Goal: Information Seeking & Learning: Check status

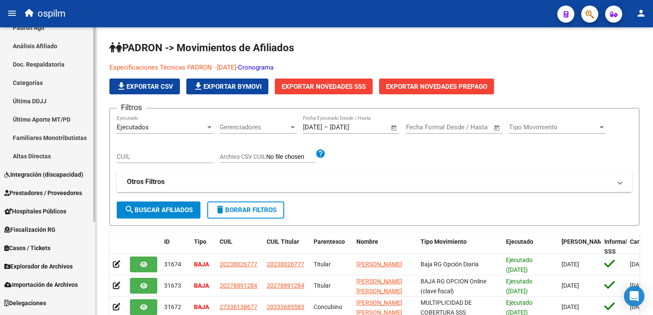
scroll to position [138, 0]
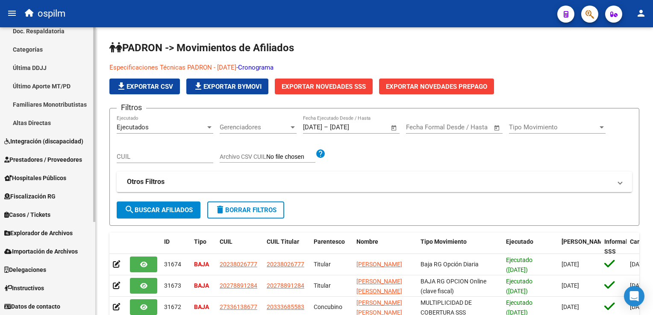
click at [89, 195] on div "Firma Express Reportes Ingresos Devengados Análisis Histórico Detalles Transfer…" at bounding box center [48, 103] width 97 height 426
click at [25, 236] on span "Explorador de Archivos" at bounding box center [38, 233] width 68 height 9
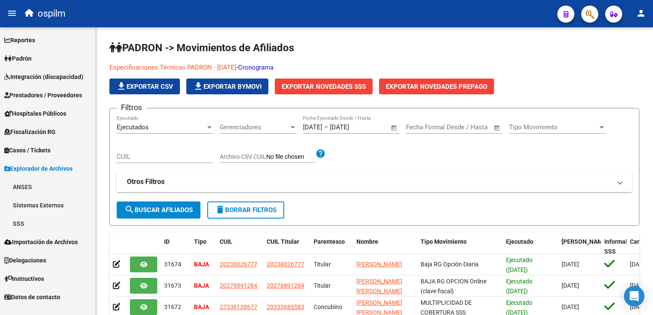
scroll to position [0, 0]
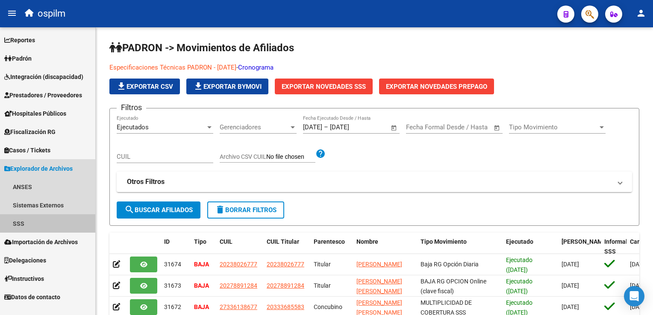
click at [26, 220] on link "SSS" at bounding box center [47, 224] width 95 height 18
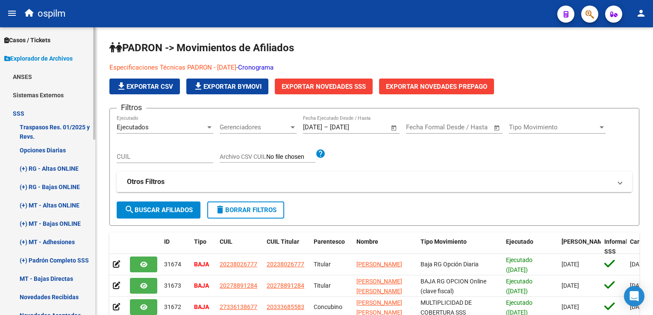
scroll to position [139, 0]
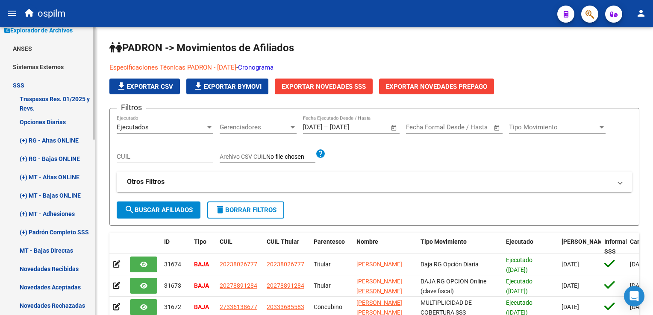
click at [89, 177] on div "Firma Express Reportes Ingresos Devengados Análisis Histórico Detalles Transfer…" at bounding box center [48, 258] width 97 height 739
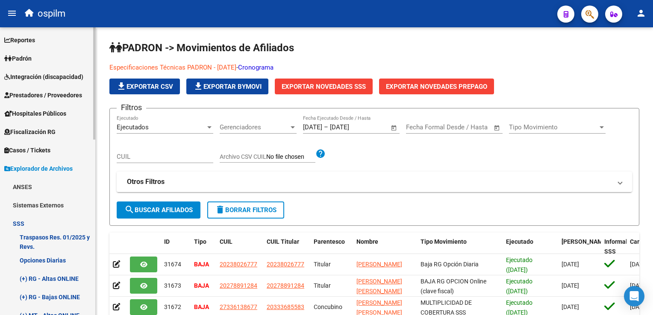
click at [31, 60] on span "Padrón" at bounding box center [17, 58] width 27 height 9
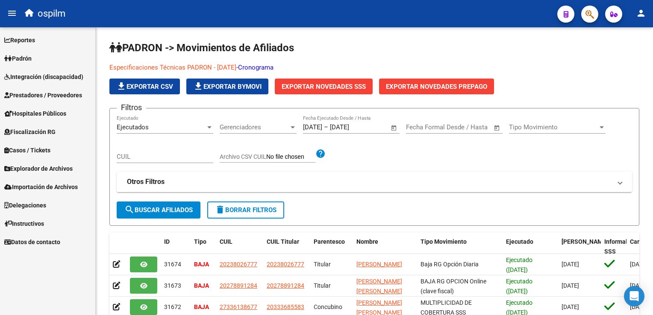
click at [29, 62] on span "Padrón" at bounding box center [17, 58] width 27 height 9
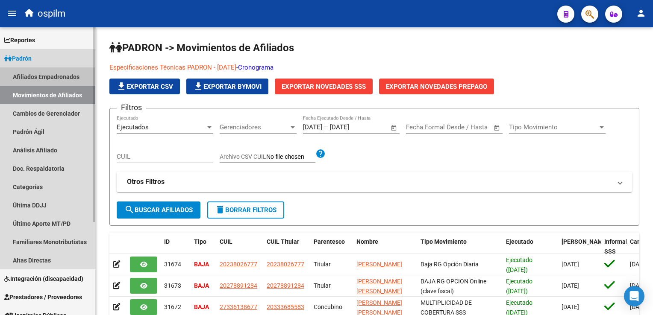
click at [62, 77] on link "Afiliados Empadronados" at bounding box center [47, 77] width 95 height 18
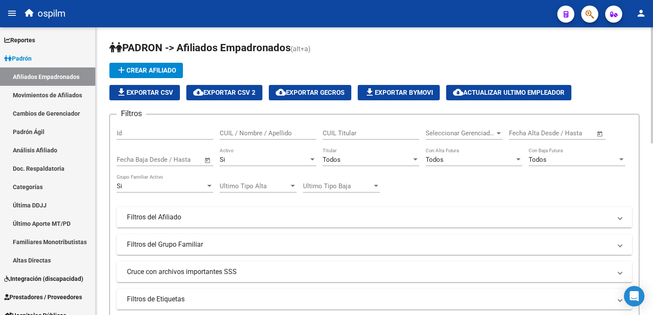
click at [244, 152] on div "Si Activo" at bounding box center [268, 157] width 97 height 18
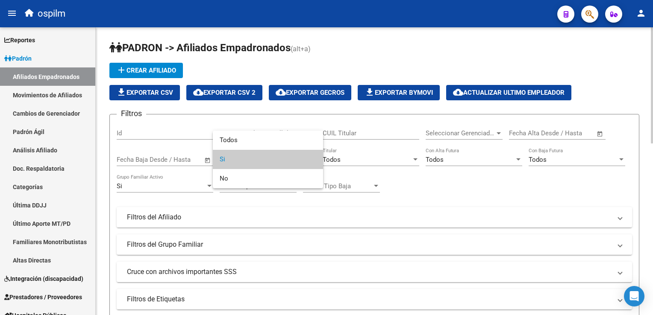
drag, startPoint x: 233, startPoint y: 162, endPoint x: 288, endPoint y: 150, distance: 55.5
click at [236, 161] on span "Si" at bounding box center [268, 159] width 97 height 19
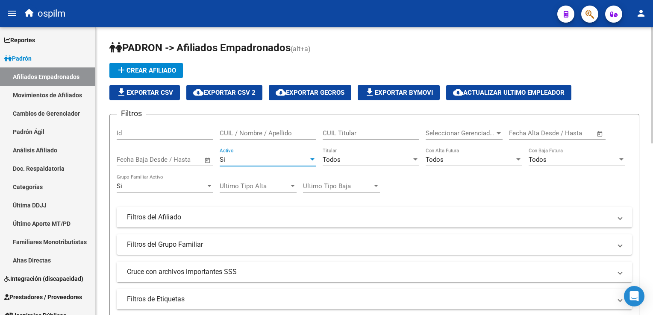
click at [366, 154] on div "Todos Titular" at bounding box center [371, 157] width 97 height 18
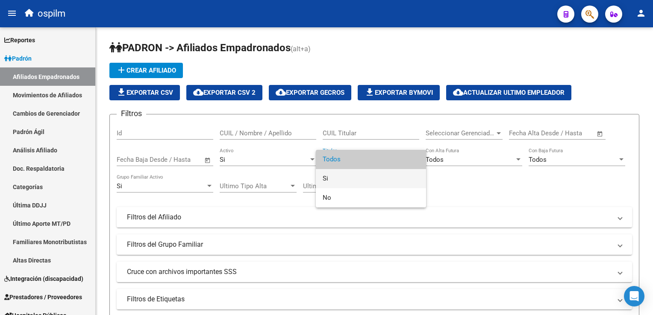
drag, startPoint x: 334, startPoint y: 182, endPoint x: 374, endPoint y: 170, distance: 42.5
click at [333, 182] on span "Si" at bounding box center [371, 178] width 97 height 19
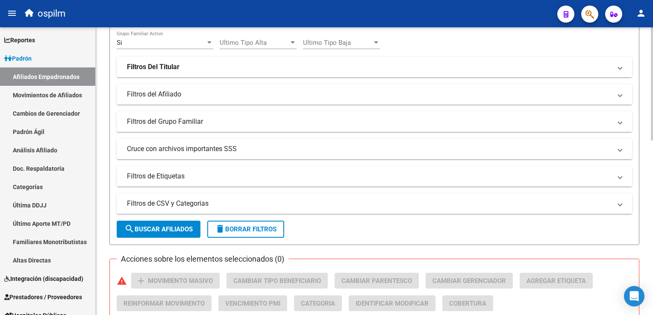
scroll to position [148, 0]
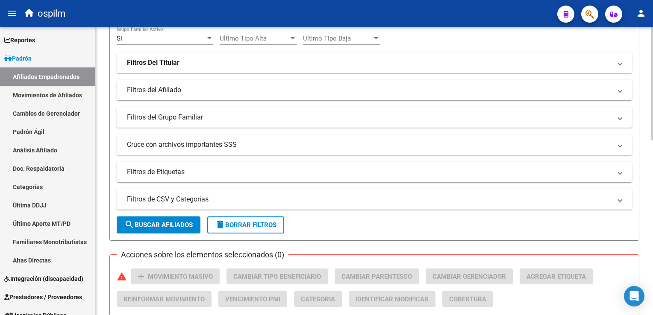
click at [653, 134] on html "menu ospilm person Firma Express Reportes Ingresos Devengados Análisis Históric…" at bounding box center [326, 157] width 653 height 315
click at [195, 116] on mat-panel-title "Filtros del Grupo Familiar" at bounding box center [369, 117] width 485 height 9
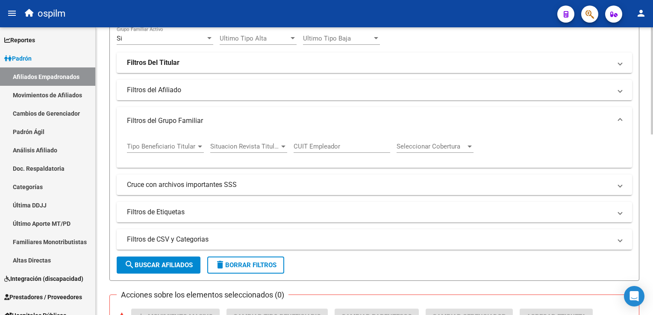
click at [189, 116] on mat-panel-title "Filtros del Grupo Familiar" at bounding box center [369, 120] width 485 height 9
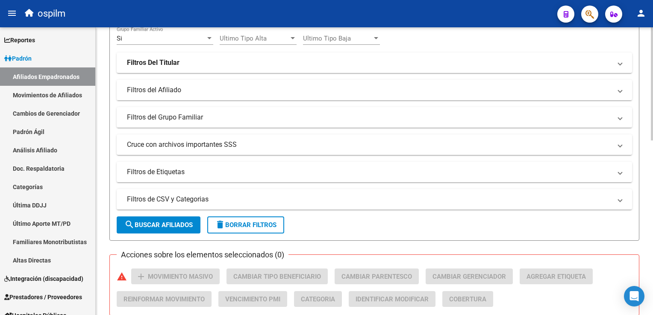
click at [189, 96] on mat-expansion-panel-header "Filtros del Afiliado" at bounding box center [375, 90] width 516 height 21
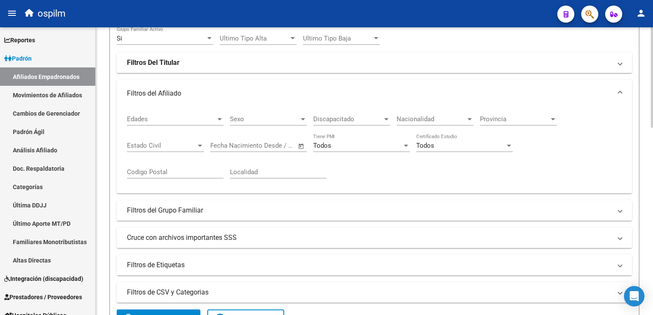
click at [332, 110] on div "Discapacitado Discapacitado" at bounding box center [351, 116] width 77 height 18
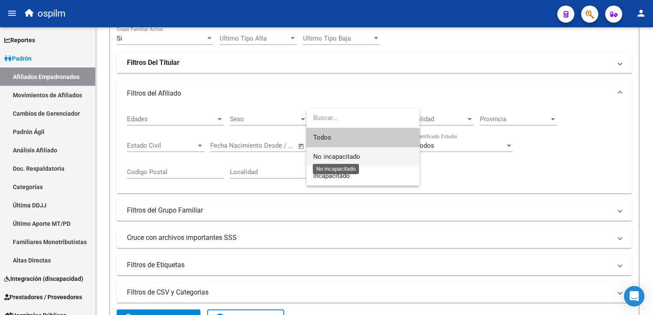
click at [318, 156] on span "No incapacitado" at bounding box center [336, 157] width 47 height 8
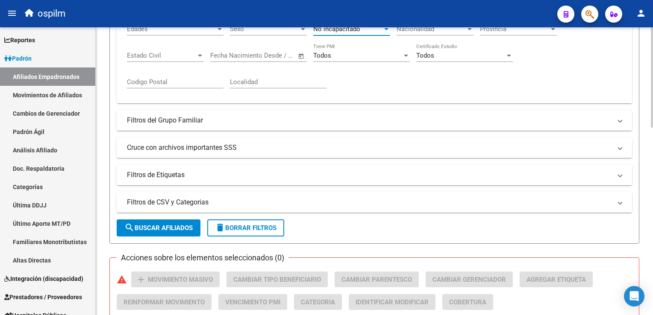
scroll to position [256, 0]
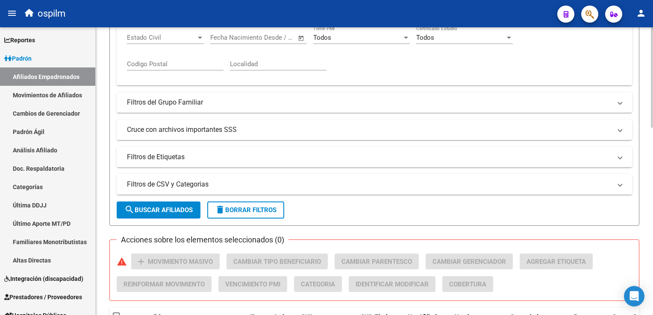
click at [653, 122] on html "menu ospilm person Firma Express Reportes Ingresos Devengados Análisis Históric…" at bounding box center [326, 157] width 653 height 315
click at [182, 126] on mat-panel-title "Cruce con archivos importantes SSS" at bounding box center [369, 129] width 485 height 9
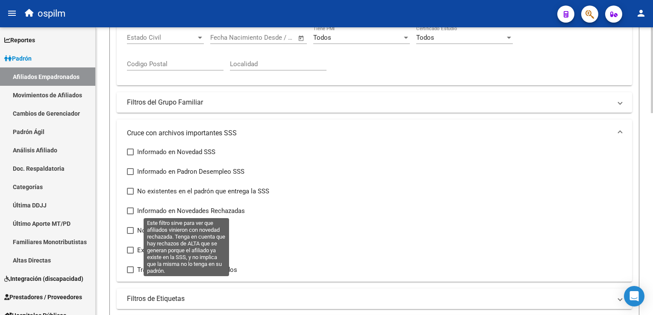
click at [136, 209] on label "Informado en Novedades Rechazadas" at bounding box center [186, 211] width 118 height 10
click at [130, 215] on input "Informado en Novedades Rechazadas" at bounding box center [130, 215] width 0 height 0
checkbox input "true"
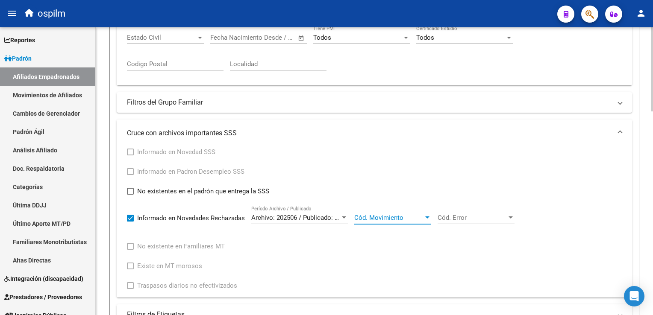
click at [380, 220] on span "Cód. Movimiento" at bounding box center [388, 218] width 69 height 8
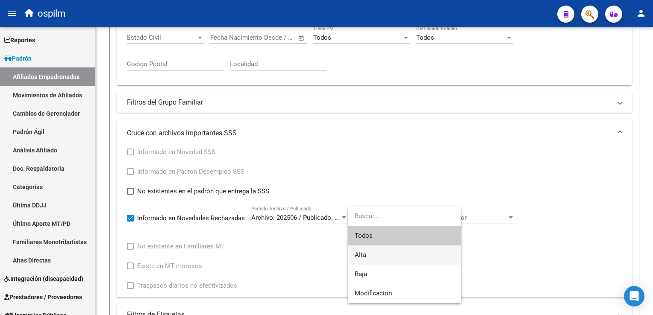
click at [373, 256] on span "Alta" at bounding box center [405, 255] width 100 height 19
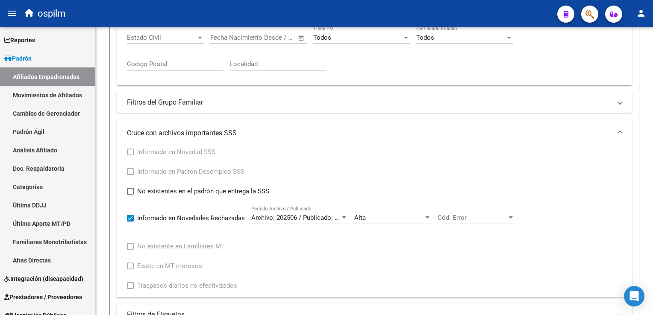
drag, startPoint x: 650, startPoint y: 121, endPoint x: 654, endPoint y: 153, distance: 33.2
click at [653, 153] on html "menu ospilm person Firma Express Reportes Ingresos Devengados Análisis Históric…" at bounding box center [326, 157] width 653 height 315
click at [492, 216] on span "Cód. Error" at bounding box center [472, 218] width 69 height 8
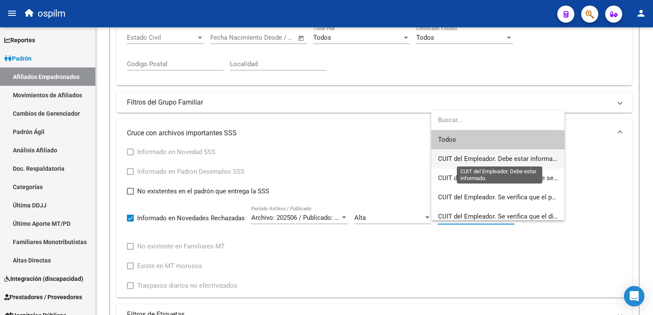
click at [470, 160] on span "CUIT del Empleador. Debe estar informado." at bounding box center [500, 159] width 124 height 8
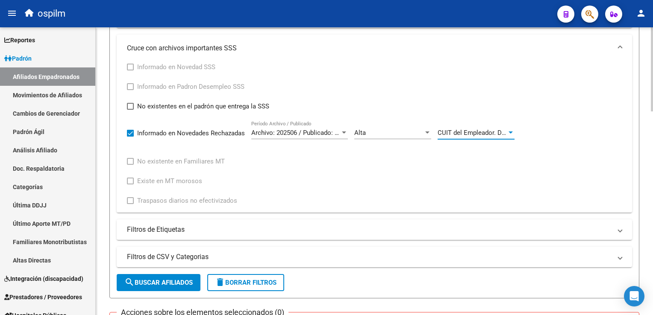
click at [653, 141] on html "menu ospilm person Firma Express Reportes Ingresos Devengados Análisis Históric…" at bounding box center [326, 157] width 653 height 315
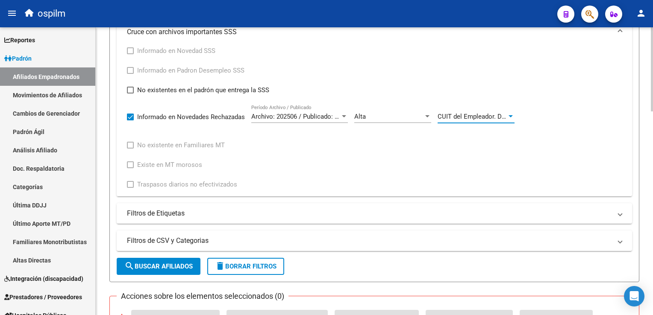
click at [145, 263] on span "search Buscar Afiliados" at bounding box center [158, 267] width 68 height 8
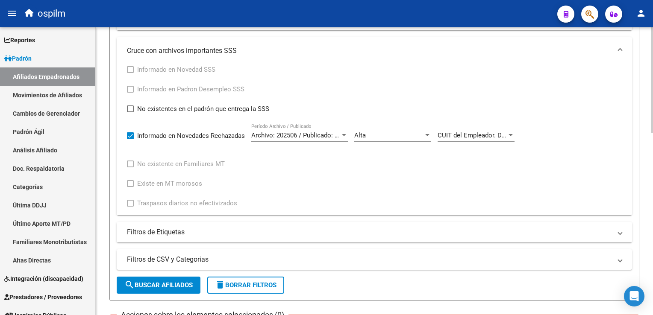
scroll to position [336, 0]
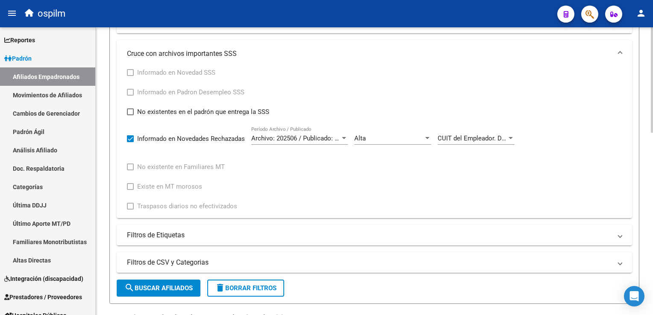
click at [653, 156] on html "menu ospilm person Firma Express Reportes Ingresos Devengados Análisis Históric…" at bounding box center [326, 157] width 653 height 315
click at [504, 139] on span "CUIT del Empleador. Debe estar informado." at bounding box center [500, 139] width 124 height 8
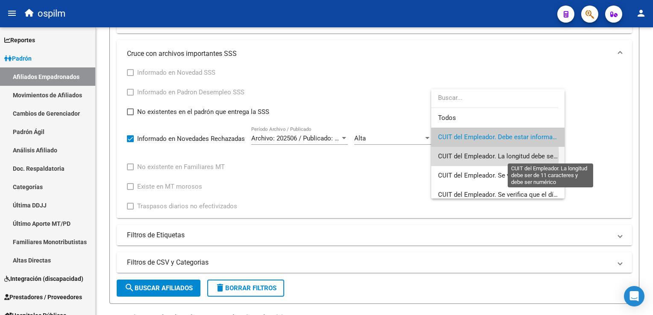
click at [489, 155] on span "CUIT del Empleador. La longitud debe ser de 11 caracteres y debe ser numérico" at bounding box center [551, 157] width 226 height 8
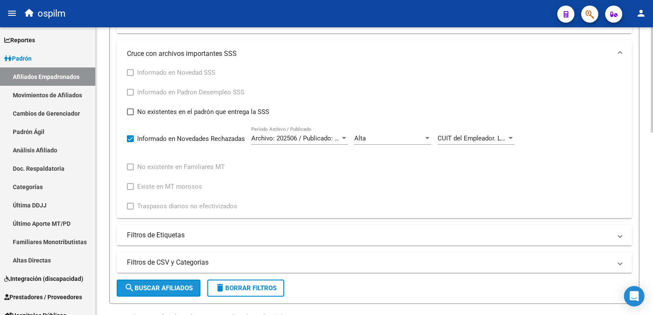
drag, startPoint x: 173, startPoint y: 283, endPoint x: 356, endPoint y: 162, distance: 219.2
click at [173, 278] on form "Filtros Id CUIL / Nombre / Apellido CUIL Titular Seleccionar Gerenciador Selecc…" at bounding box center [374, 42] width 530 height 526
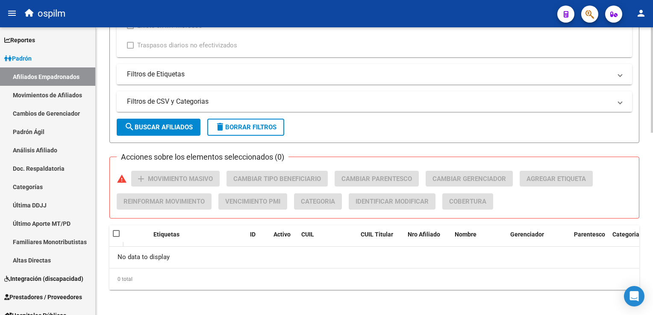
scroll to position [452, 0]
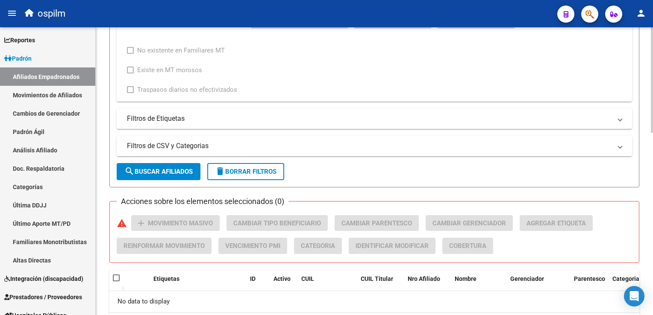
click at [653, 199] on html "menu ospilm person Firma Express Reportes Ingresos Devengados Análisis Históric…" at bounding box center [326, 157] width 653 height 315
drag, startPoint x: 650, startPoint y: 205, endPoint x: 652, endPoint y: 159, distance: 46.2
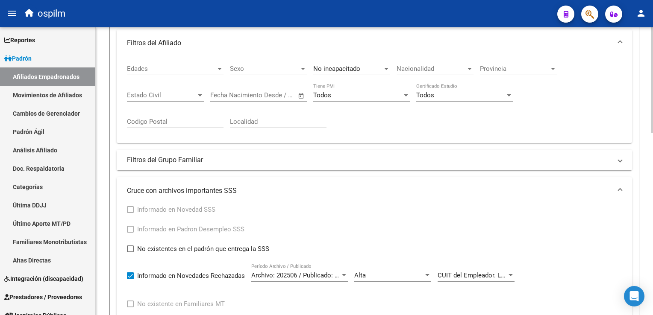
scroll to position [233, 0]
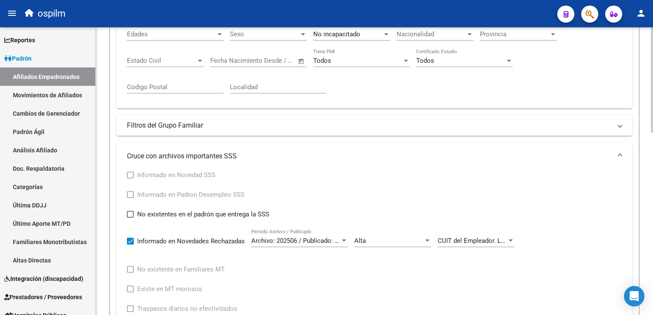
click at [653, 188] on html "menu ospilm person Firma Express Reportes Ingresos Devengados Análisis Históric…" at bounding box center [326, 157] width 653 height 315
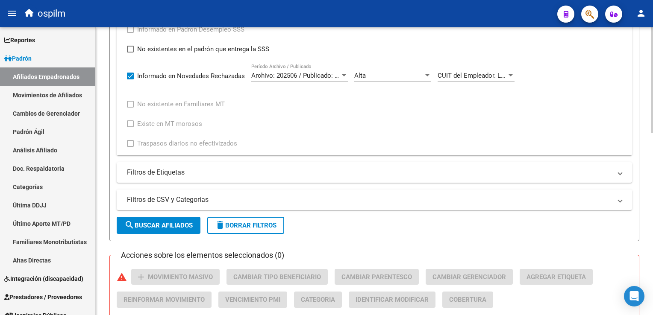
scroll to position [407, 0]
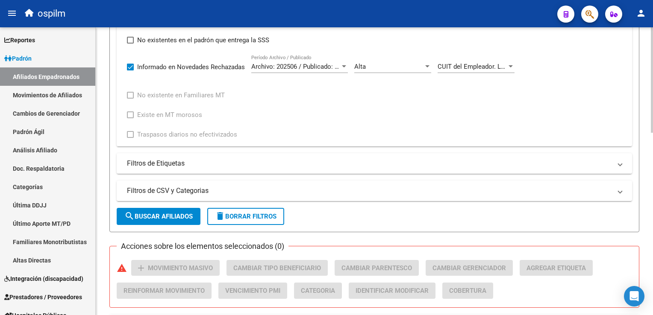
click at [653, 196] on html "menu ospilm person Firma Express Reportes Ingresos Devengados Análisis Históric…" at bounding box center [326, 157] width 653 height 315
click at [476, 68] on span "CUIT del Empleador. La longitud debe ser de 11 caracteres y debe ser numérico" at bounding box center [551, 67] width 226 height 8
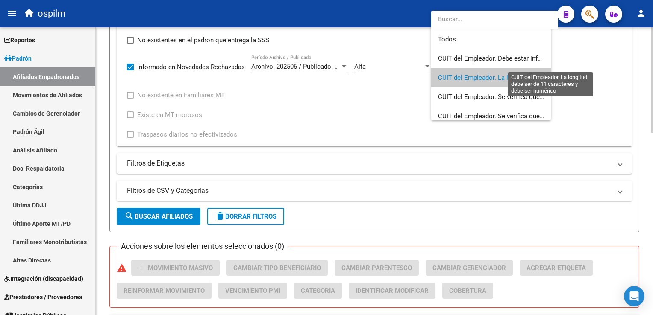
scroll to position [12, 0]
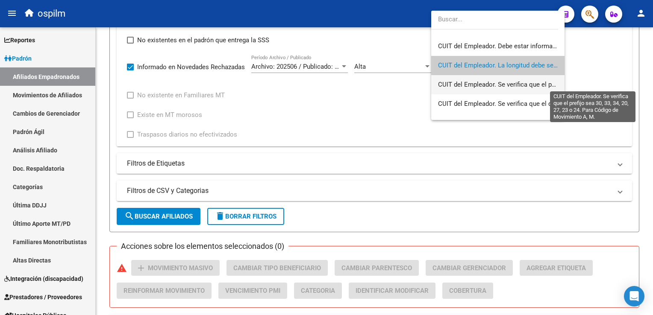
click at [477, 85] on span "CUIT del Empleador. Se verifica que el prefijo sea 30, 33, 34, 20, 27, 23 o 24.…" at bounding box center [593, 85] width 311 height 8
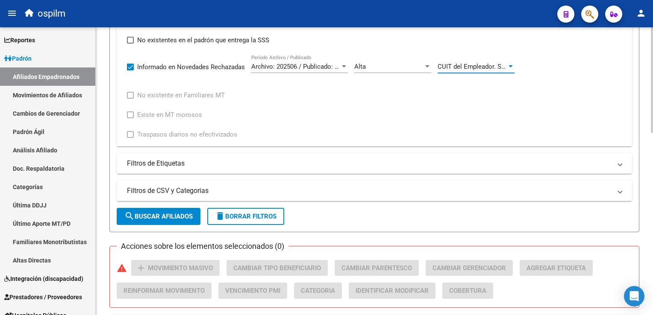
drag, startPoint x: 132, startPoint y: 217, endPoint x: 159, endPoint y: 199, distance: 32.1
click at [132, 216] on mat-icon "search" at bounding box center [129, 216] width 10 height 10
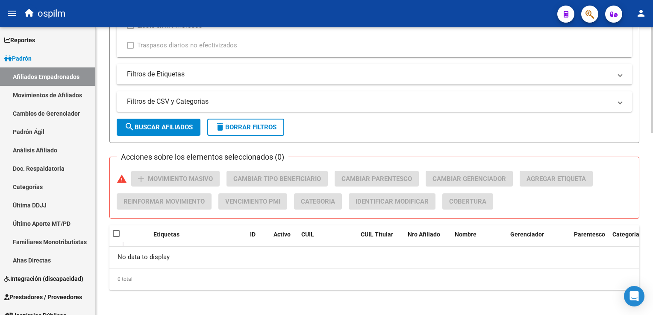
scroll to position [97, 0]
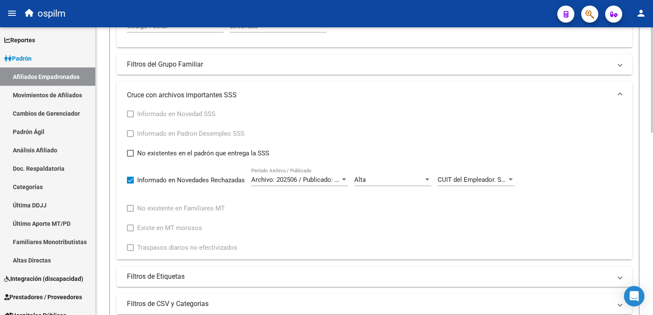
click at [653, 182] on html "menu ospilm person Firma Express Reportes Ingresos Devengados Análisis Históric…" at bounding box center [326, 157] width 653 height 315
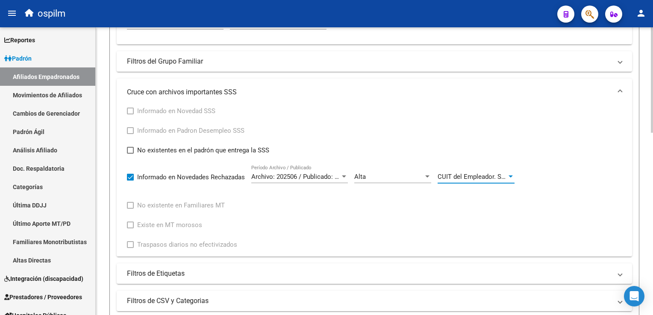
click at [492, 177] on span "CUIT del Empleador. Se verifica que el prefijo sea 30, 33, 34, 20, 27, 23 o 24.…" at bounding box center [593, 177] width 311 height 8
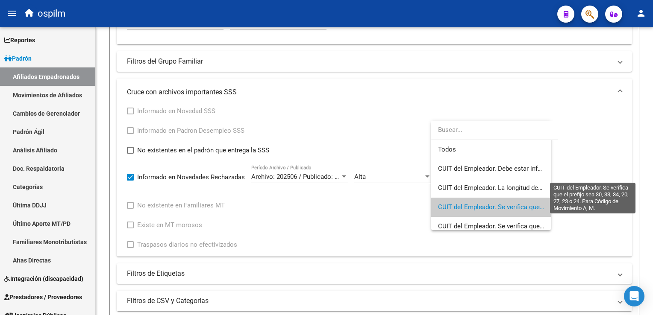
scroll to position [32, 0]
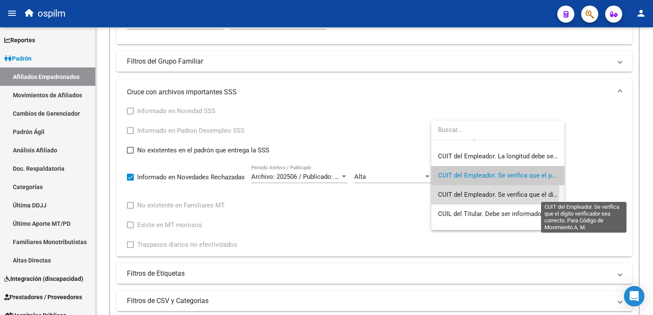
click at [486, 191] on span "CUIT del Empleador. Se verifica que el dígito verificador sea correcto. Para Có…" at bounding box center [585, 195] width 295 height 8
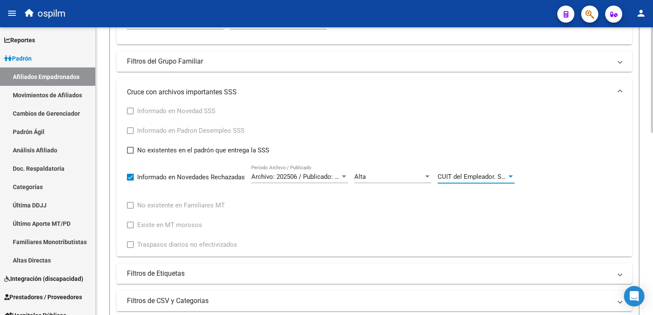
scroll to position [497, 0]
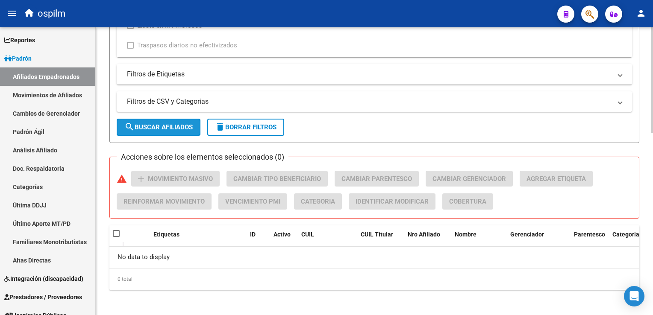
click at [139, 120] on button "search Buscar Afiliados" at bounding box center [159, 127] width 84 height 17
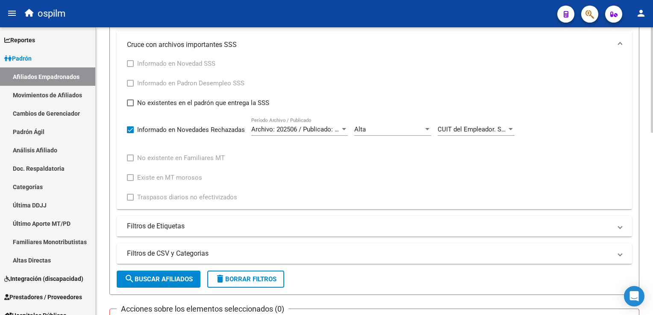
scroll to position [361, 0]
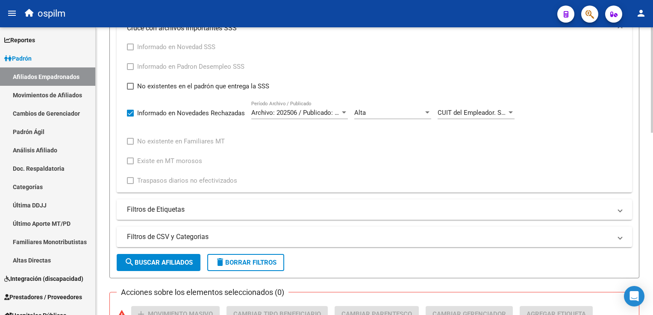
click at [653, 211] on html "menu ospilm person Firma Express Reportes Ingresos Devengados Análisis Históric…" at bounding box center [326, 157] width 653 height 315
click at [474, 109] on span "CUIT del Empleador. Se verifica que el dígito verificador sea correcto. Para Có…" at bounding box center [585, 113] width 295 height 8
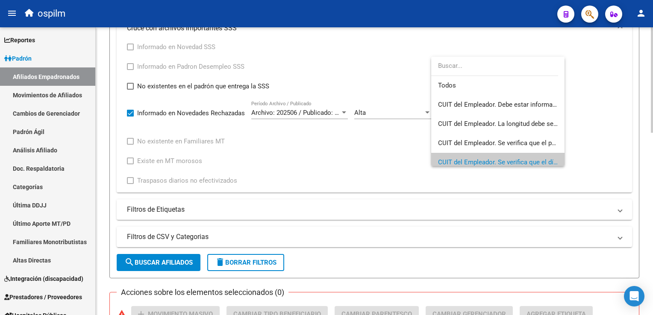
scroll to position [51, 0]
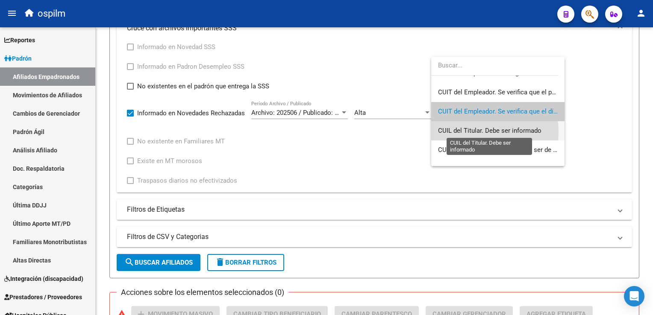
click at [477, 131] on span "CUIL del Titular. Debe ser informado" at bounding box center [489, 131] width 103 height 8
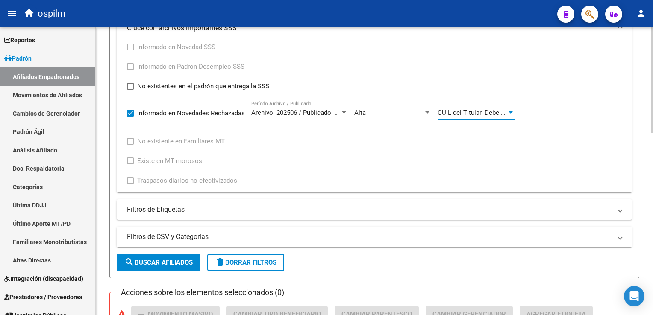
click at [170, 262] on span "search Buscar Afiliados" at bounding box center [158, 263] width 68 height 8
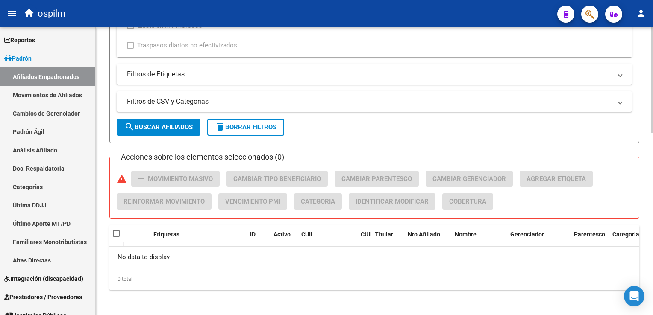
scroll to position [97, 0]
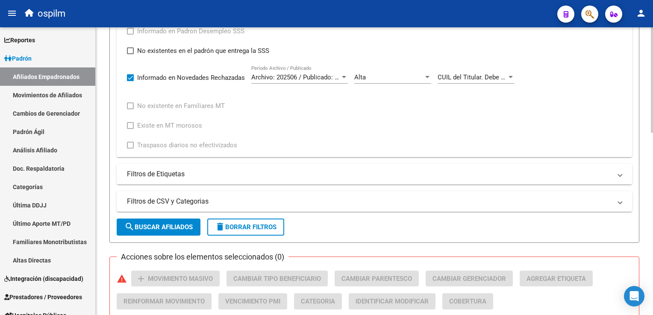
click at [653, 216] on html "menu ospilm person Firma Express Reportes Ingresos Devengados Análisis Históric…" at bounding box center [326, 157] width 653 height 315
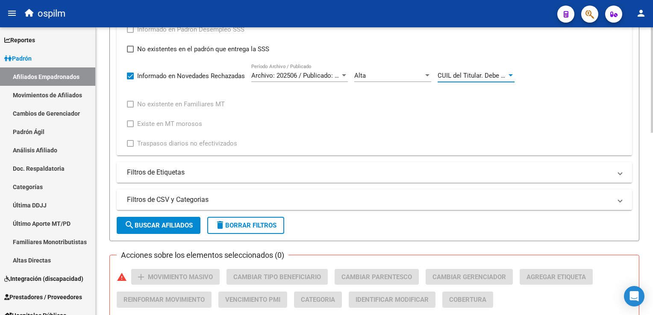
click at [489, 74] on span "CUIL del Titular. Debe ser informado" at bounding box center [489, 76] width 103 height 8
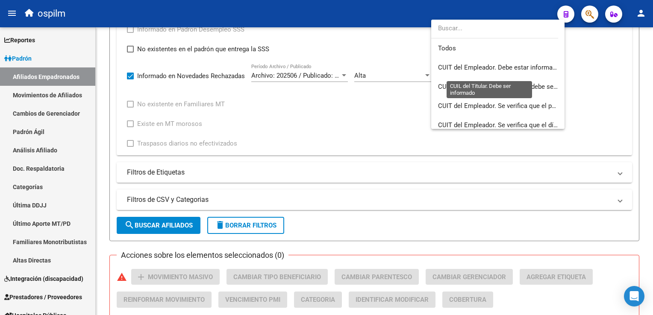
scroll to position [70, 0]
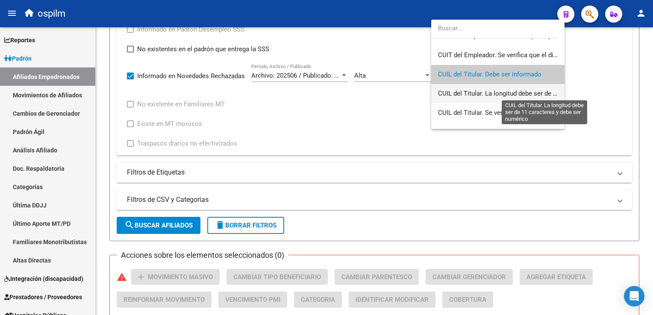
click at [458, 92] on span "CUIL del Titular. La longitud debe ser de 11 caracteres y debe ser numérico" at bounding box center [544, 94] width 213 height 8
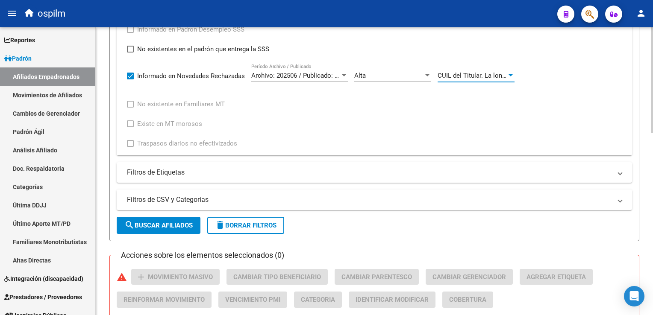
click at [157, 224] on span "search Buscar Afiliados" at bounding box center [158, 226] width 68 height 8
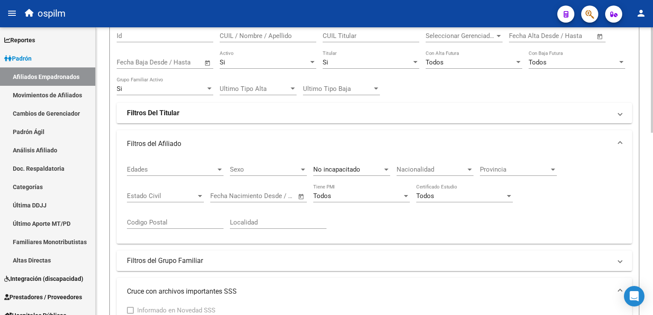
scroll to position [497, 0]
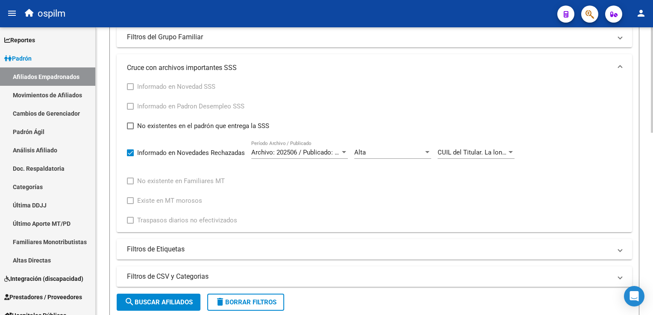
click at [653, 150] on html "menu ospilm person Firma Express Reportes Ingresos Devengados Análisis Históric…" at bounding box center [326, 157] width 653 height 315
click at [481, 151] on span "CUIL del Titular. La longitud debe ser de 11 caracteres y debe ser numérico" at bounding box center [544, 153] width 213 height 8
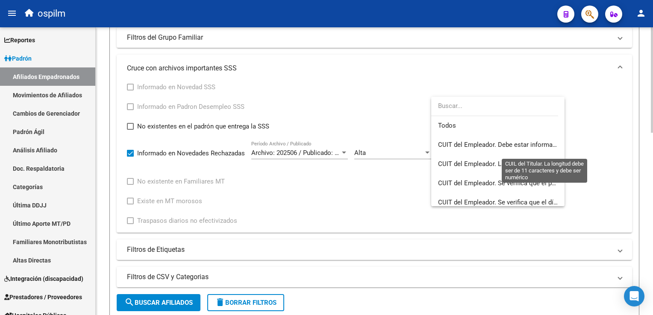
scroll to position [89, 0]
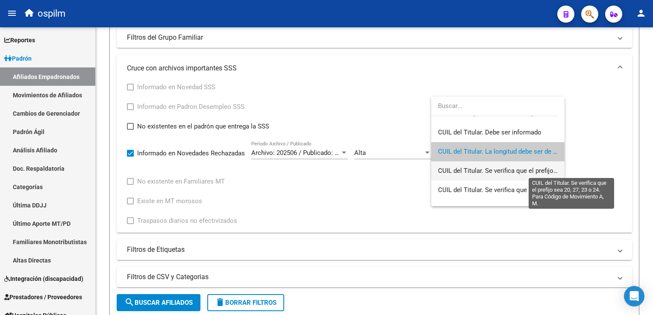
click at [457, 171] on span "CUIL del Titular. Se verifica que el prefijo sea 20, 27, 23 o 24. Para Código d…" at bounding box center [572, 171] width 269 height 8
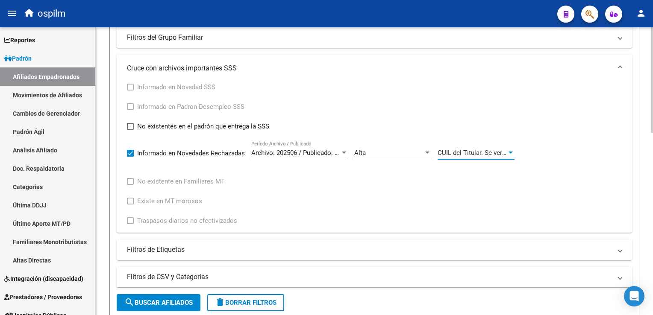
click at [169, 299] on span "search Buscar Afiliados" at bounding box center [158, 303] width 68 height 8
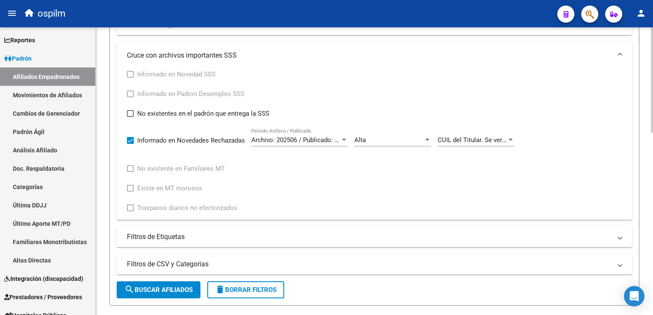
scroll to position [327, 0]
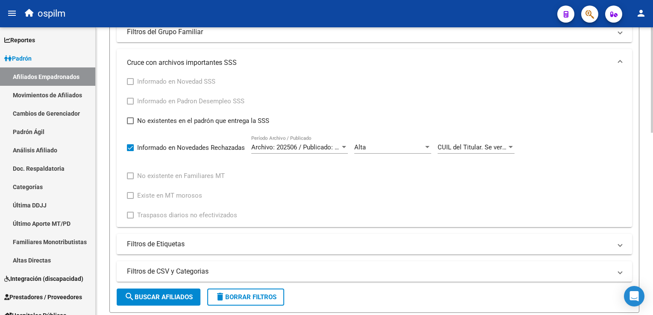
click at [653, 153] on html "menu ospilm person Firma Express Reportes Ingresos Devengados Análisis Históric…" at bounding box center [326, 157] width 653 height 315
click at [475, 147] on span "CUIL del Titular. Se verifica que el prefijo sea 20, 27, 23 o 24. Para Código d…" at bounding box center [572, 148] width 269 height 8
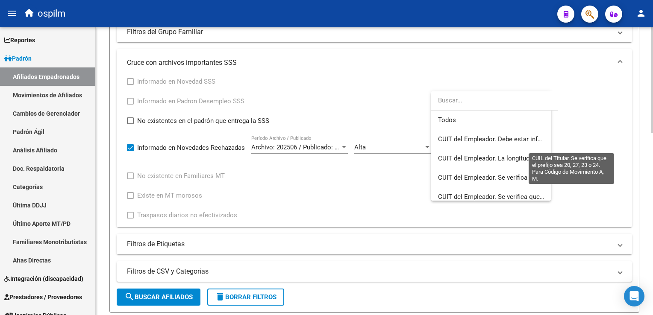
scroll to position [109, 0]
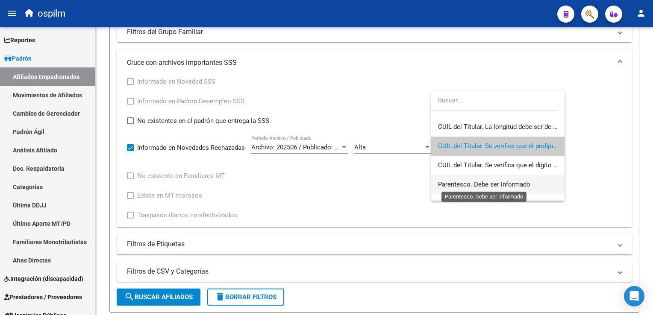
click at [480, 182] on span "Parentesco. Debe ser informado" at bounding box center [484, 185] width 92 height 8
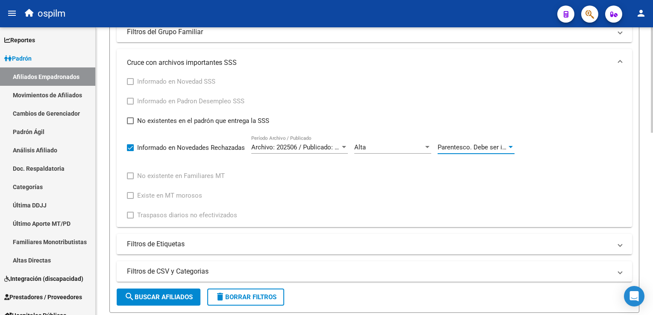
scroll to position [497, 0]
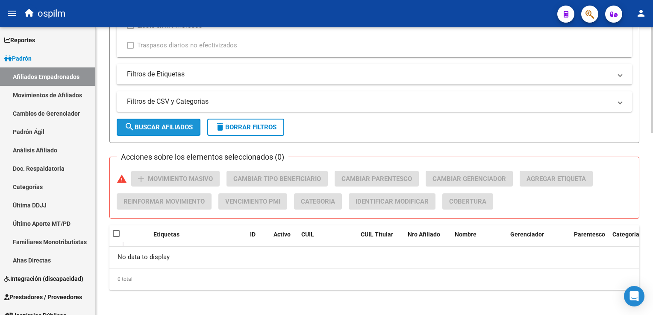
click at [161, 127] on span "search Buscar Afiliados" at bounding box center [158, 128] width 68 height 8
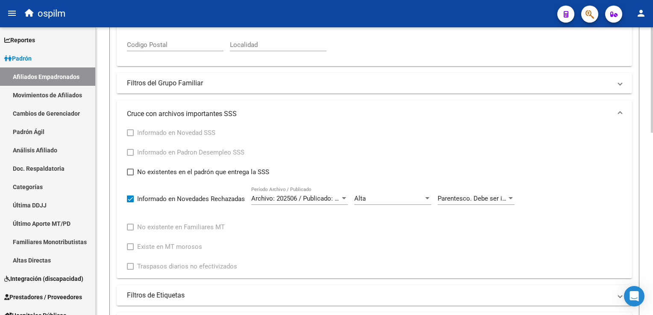
scroll to position [286, 0]
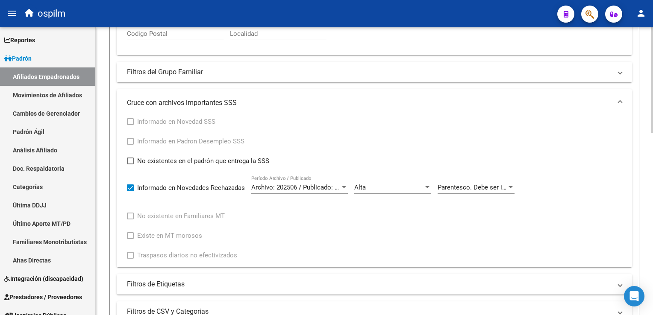
click at [653, 177] on html "menu ospilm person Firma Express Reportes Ingresos Devengados Análisis Históric…" at bounding box center [326, 157] width 653 height 315
click at [476, 188] on span "Parentesco. Debe ser informado" at bounding box center [484, 188] width 92 height 8
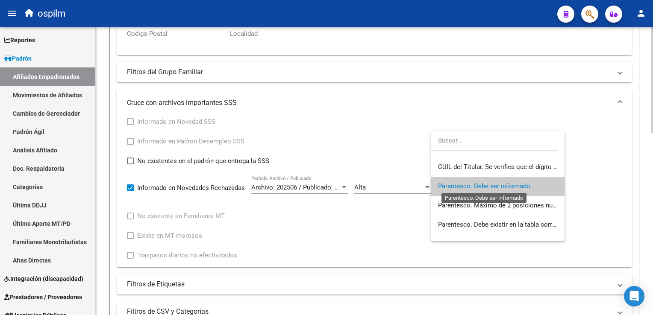
scroll to position [0, 0]
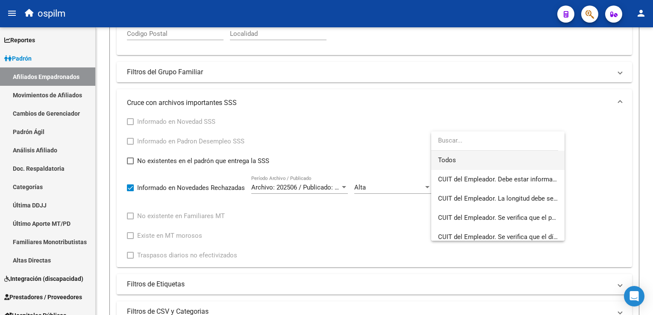
click at [449, 161] on span "Todos" at bounding box center [498, 160] width 120 height 19
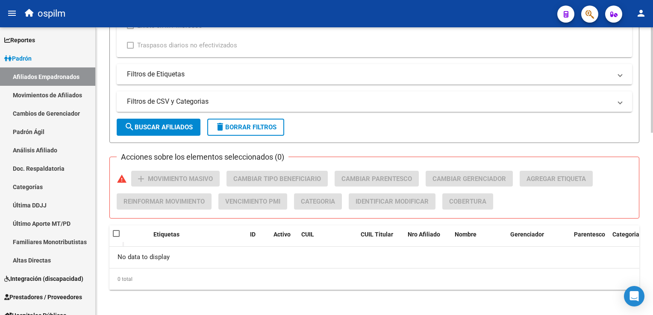
click at [145, 120] on button "search Buscar Afiliados" at bounding box center [159, 127] width 84 height 17
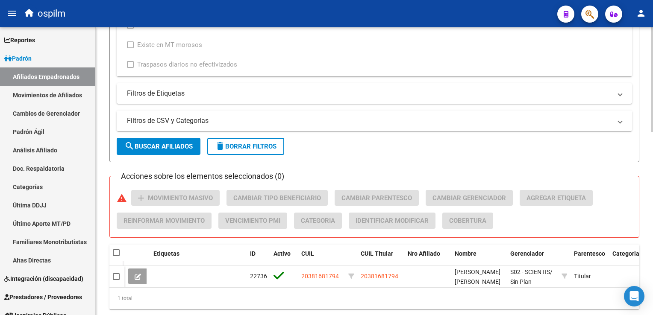
scroll to position [497, 0]
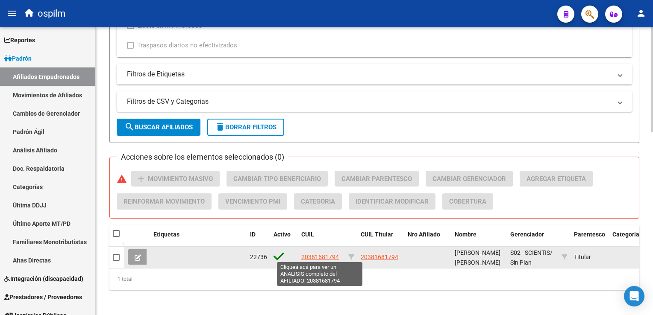
click at [319, 256] on span "20381681794" at bounding box center [320, 257] width 38 height 7
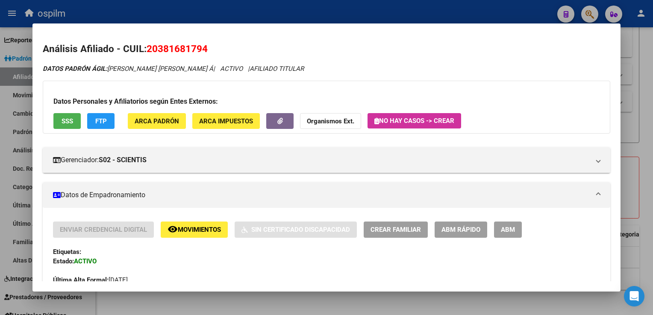
click at [70, 117] on span "SSS" at bounding box center [68, 121] width 12 height 8
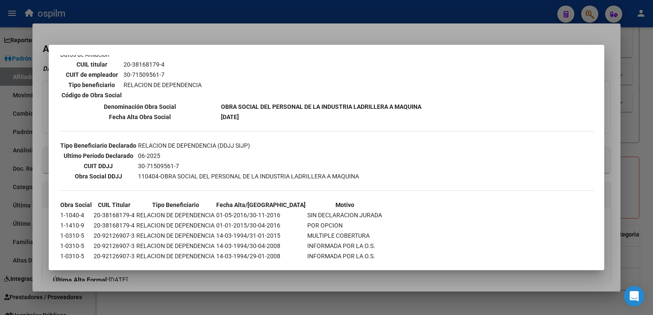
scroll to position [162, 0]
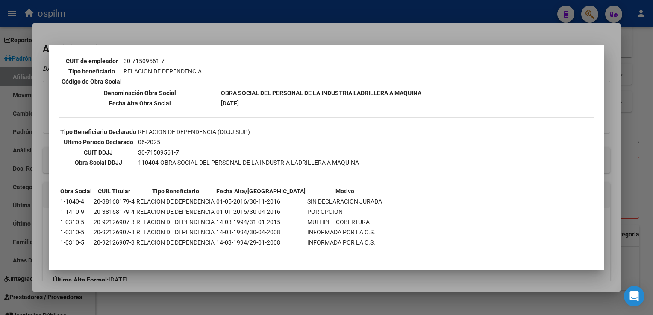
drag, startPoint x: 283, startPoint y: 34, endPoint x: 212, endPoint y: 90, distance: 90.5
click at [282, 34] on div at bounding box center [326, 157] width 653 height 315
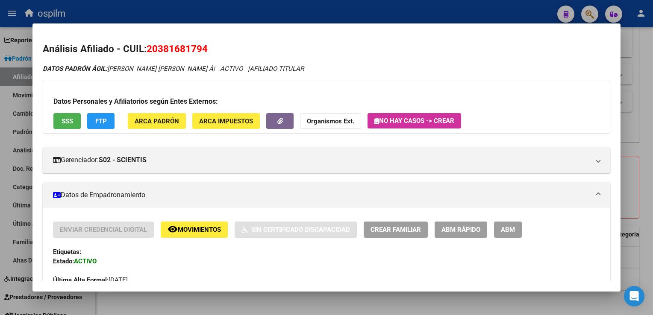
click at [178, 233] on span "Movimientos" at bounding box center [199, 231] width 43 height 8
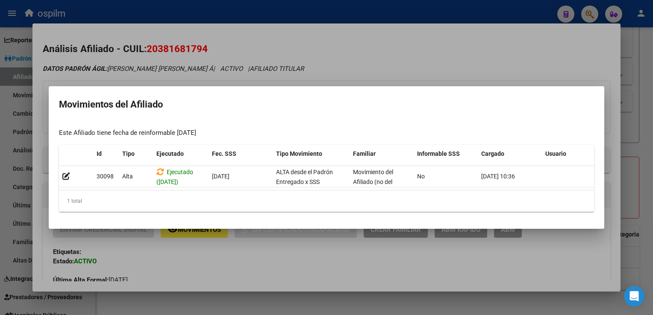
click at [283, 60] on div at bounding box center [326, 157] width 653 height 315
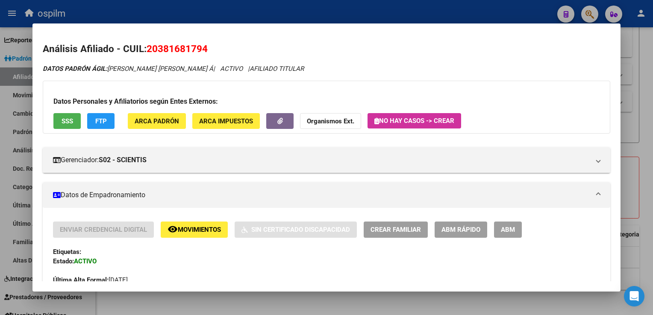
click at [101, 124] on span "FTP" at bounding box center [101, 122] width 12 height 8
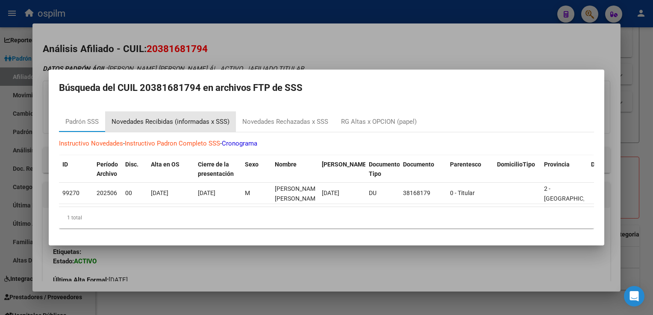
click at [140, 121] on div "Novedades Recibidas (informadas x SSS)" at bounding box center [171, 122] width 118 height 10
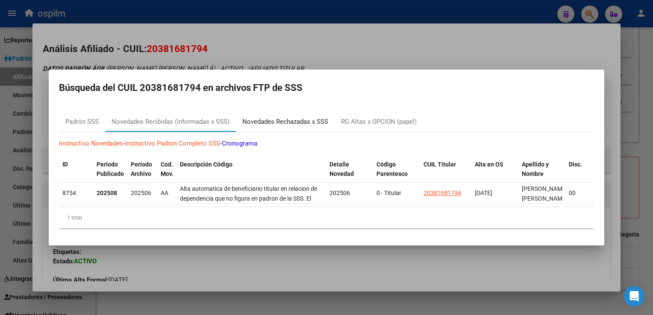
click at [284, 122] on div "Novedades Rechazadas x SSS" at bounding box center [285, 122] width 86 height 10
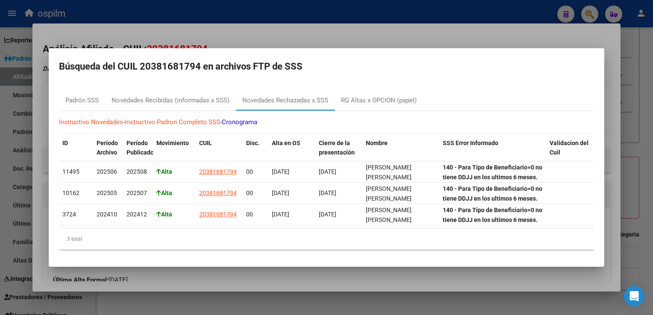
click at [323, 29] on div at bounding box center [326, 157] width 653 height 315
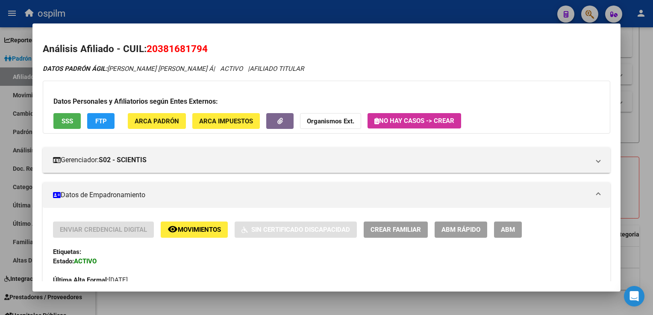
click at [642, 84] on div at bounding box center [326, 157] width 653 height 315
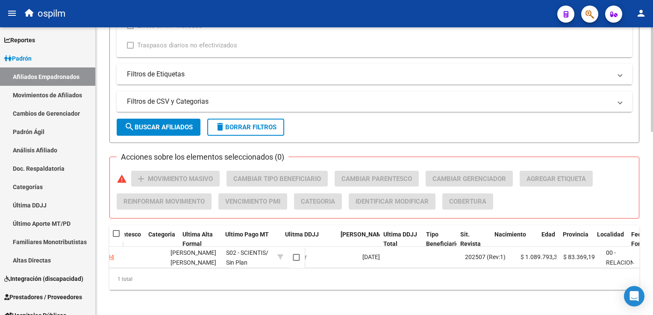
scroll to position [0, 0]
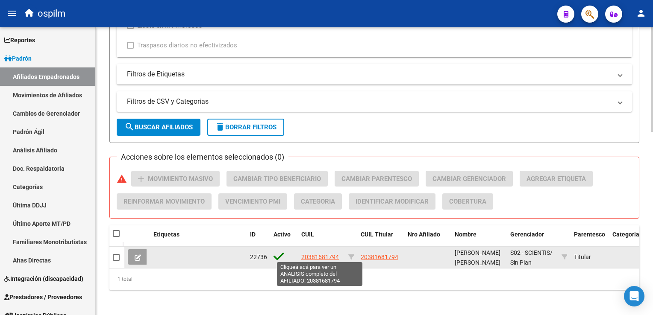
click at [330, 256] on span "20381681794" at bounding box center [320, 257] width 38 height 7
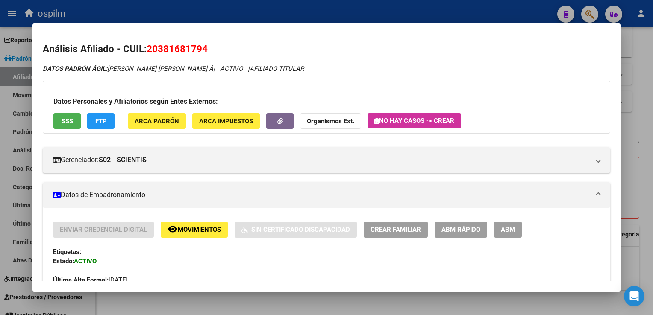
scroll to position [394, 0]
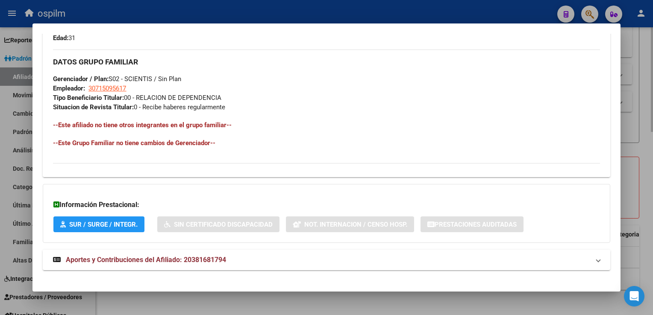
click at [648, 147] on div at bounding box center [326, 157] width 653 height 315
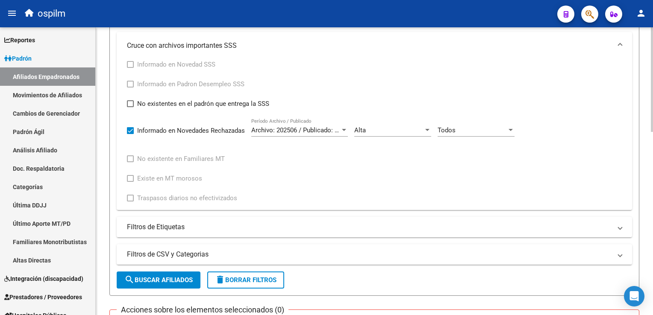
scroll to position [318, 0]
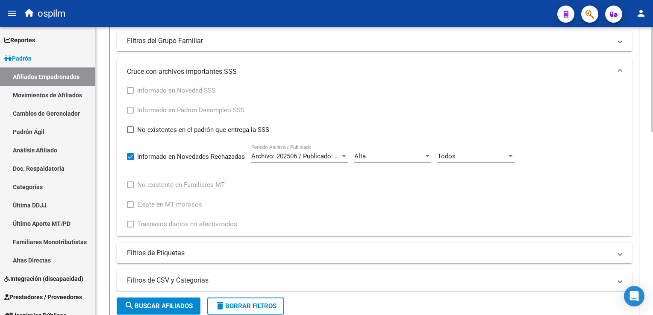
click at [653, 150] on html "menu ospilm person Firma Express Reportes Ingresos Devengados Análisis Históric…" at bounding box center [326, 157] width 653 height 315
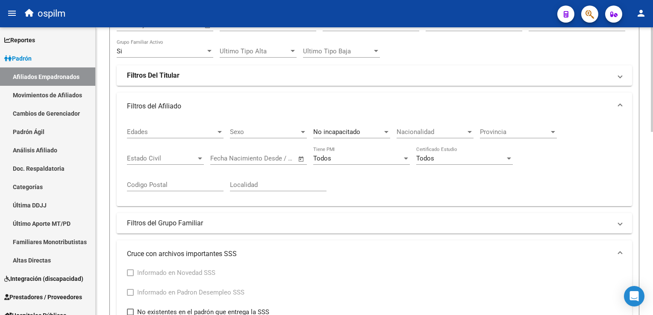
scroll to position [112, 0]
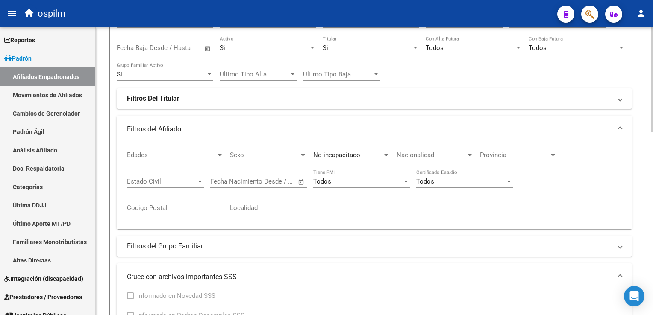
click at [650, 71] on div "PADRON -> Afiliados Empadronados (alt+a) add Crear Afiliado file_download Expor…" at bounding box center [376, 308] width 560 height 787
click at [345, 45] on div "Si" at bounding box center [367, 48] width 89 height 8
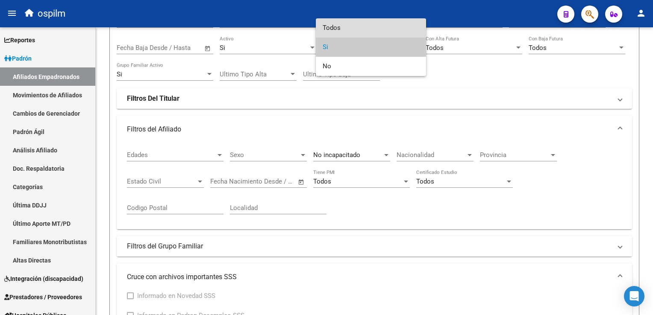
click at [347, 28] on span "Todos" at bounding box center [371, 27] width 97 height 19
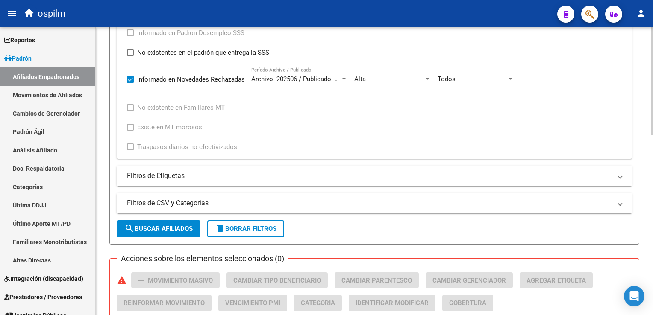
scroll to position [433, 0]
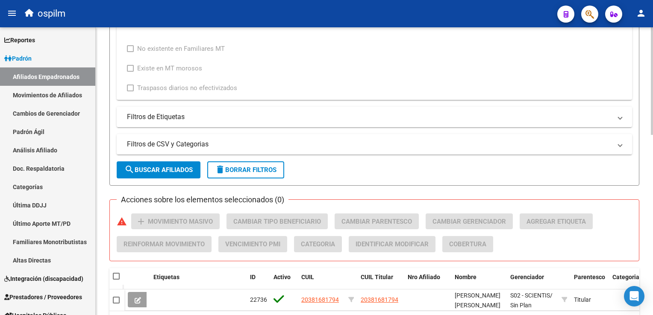
click at [653, 198] on html "menu ospilm person Firma Express Reportes Ingresos Devengados Análisis Históric…" at bounding box center [326, 157] width 653 height 315
click at [160, 175] on button "search Buscar Afiliados" at bounding box center [159, 170] width 84 height 17
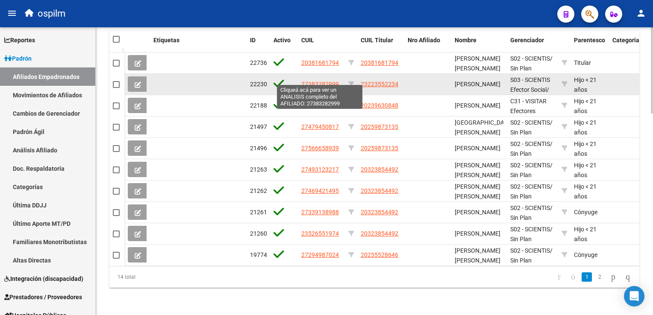
click at [310, 81] on span "27383282999" at bounding box center [320, 84] width 38 height 7
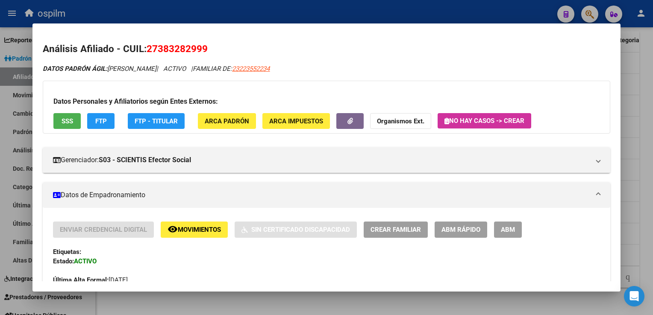
click at [171, 223] on button "remove_red_eye Movimientos" at bounding box center [194, 230] width 67 height 16
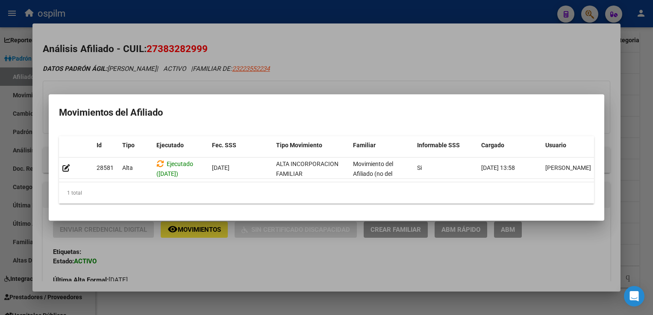
click at [376, 79] on div at bounding box center [326, 157] width 653 height 315
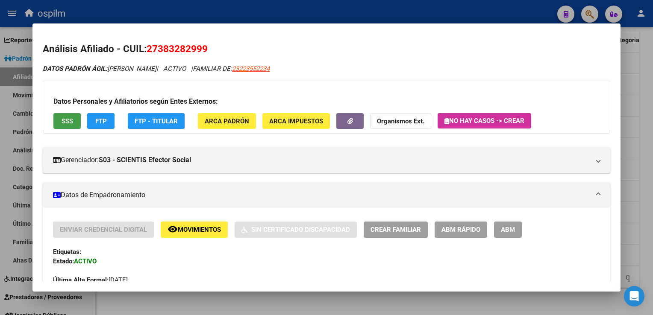
click at [65, 119] on span "SSS" at bounding box center [68, 122] width 12 height 8
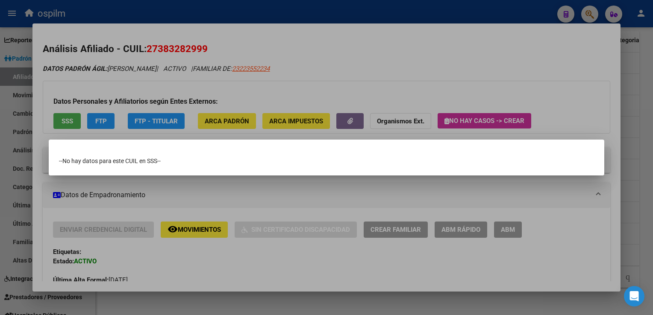
click at [375, 55] on div at bounding box center [326, 157] width 653 height 315
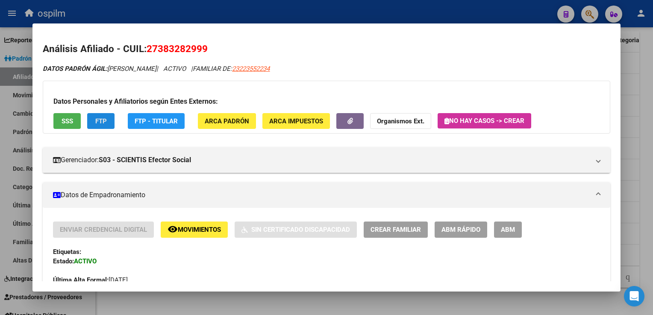
click at [98, 126] on button "FTP" at bounding box center [100, 121] width 27 height 16
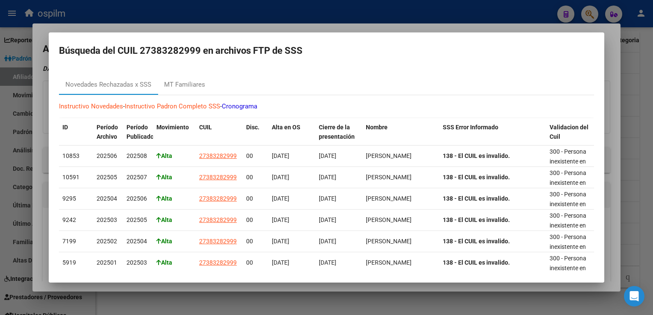
click at [325, 26] on div at bounding box center [326, 157] width 653 height 315
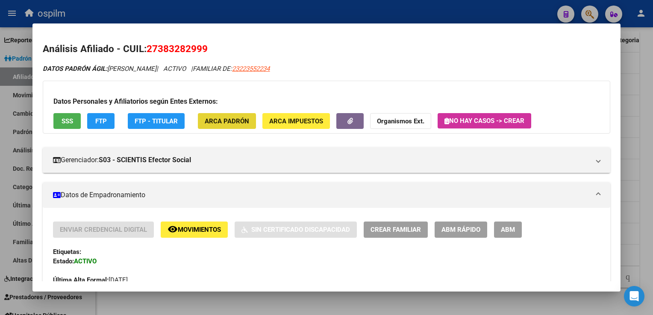
click at [224, 123] on span "ARCA Padrón" at bounding box center [227, 122] width 44 height 8
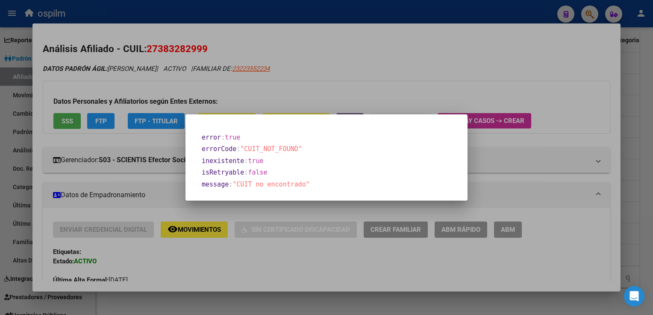
click at [472, 62] on div at bounding box center [326, 157] width 653 height 315
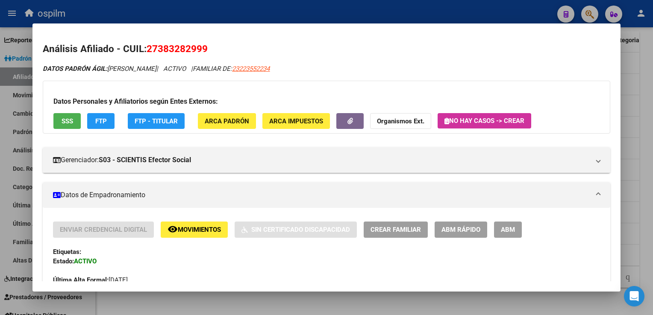
drag, startPoint x: 307, startPoint y: 67, endPoint x: 264, endPoint y: 71, distance: 42.5
click at [264, 71] on div "DATOS PADRÓN ÁGIL: LEDESMA SOFIA NICOLE | ACTIVO | FAMILIAR DE: 23223552234" at bounding box center [326, 69] width 567 height 10
copy span "23223552234"
click at [214, 122] on span "ARCA Padrón" at bounding box center [227, 122] width 44 height 8
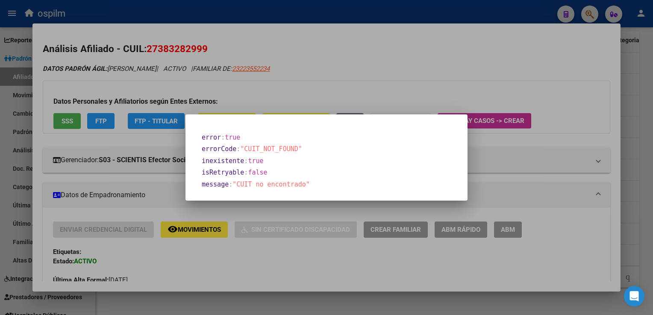
click at [360, 56] on div at bounding box center [326, 157] width 653 height 315
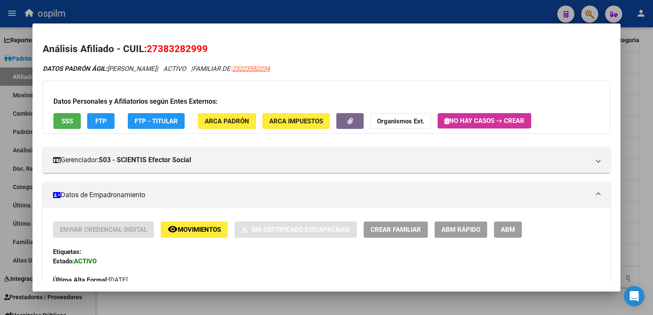
drag, startPoint x: 159, startPoint y: 49, endPoint x: 202, endPoint y: 47, distance: 43.6
click at [202, 47] on span "27383282999" at bounding box center [177, 48] width 61 height 11
copy span "38328299"
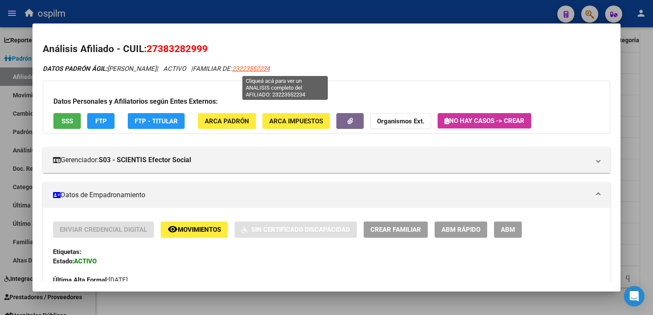
click at [270, 71] on span "23223552234" at bounding box center [251, 69] width 38 height 8
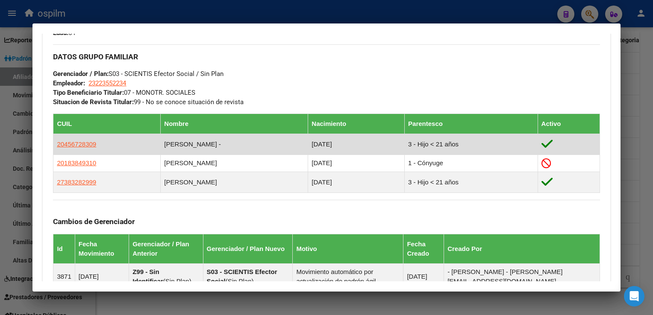
scroll to position [0, 0]
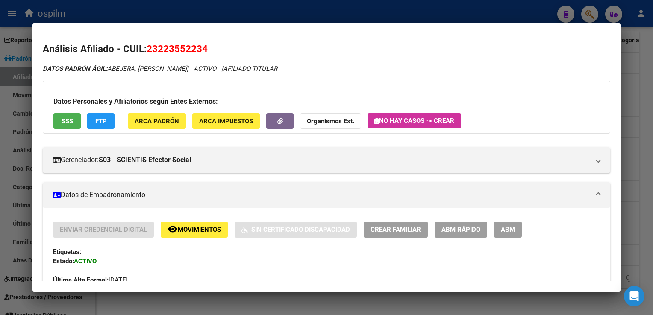
click at [140, 119] on span "ARCA Padrón" at bounding box center [157, 122] width 44 height 8
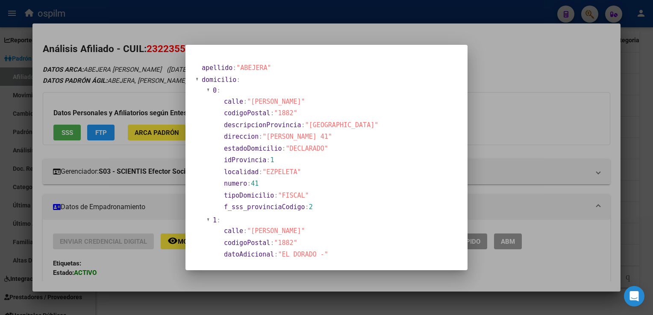
click at [495, 56] on div at bounding box center [326, 157] width 653 height 315
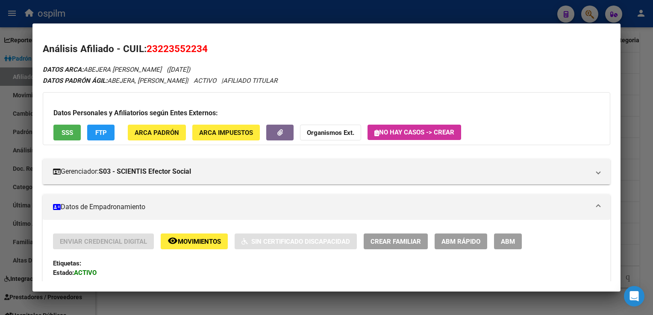
click at [634, 69] on div at bounding box center [326, 157] width 653 height 315
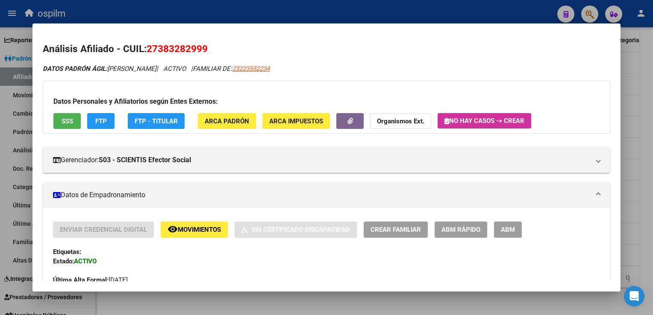
click at [159, 48] on span "27383282999" at bounding box center [177, 48] width 61 height 11
drag, startPoint x: 179, startPoint y: 49, endPoint x: 202, endPoint y: 48, distance: 23.1
click at [202, 48] on span "27383282999" at bounding box center [177, 48] width 61 height 11
copy span "38328299"
click at [427, 38] on mat-dialog-content "Análisis Afiliado - CUIL: 27383282999 DATOS PADRÓN ÁGIL: LEDESMA SOFIA NICOLE |…" at bounding box center [326, 158] width 588 height 248
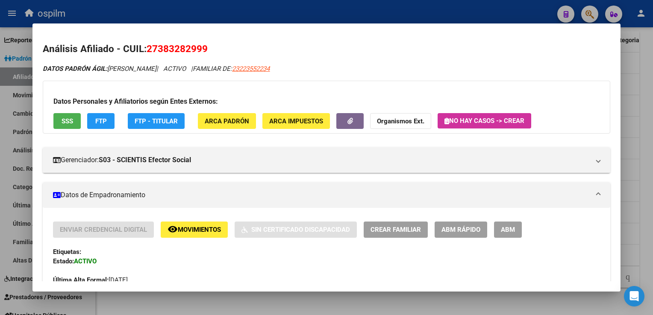
click at [642, 62] on div at bounding box center [326, 157] width 653 height 315
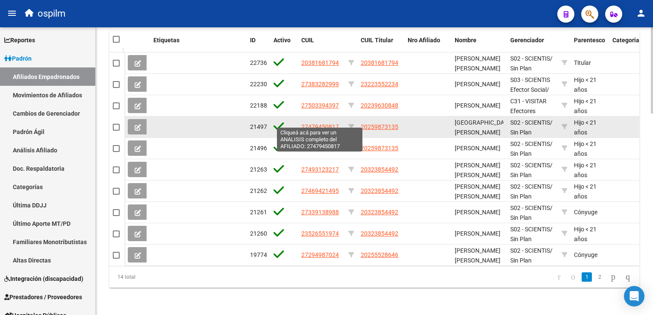
click at [318, 124] on span "27479450817" at bounding box center [320, 127] width 38 height 7
type textarea "27479450817"
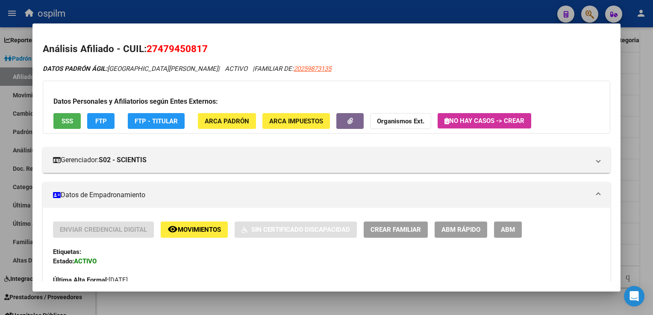
click at [72, 119] on span "SSS" at bounding box center [68, 122] width 12 height 8
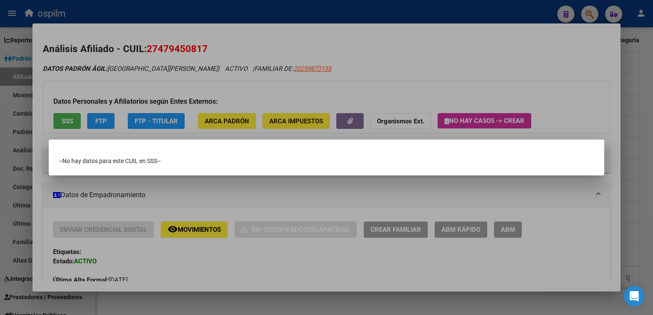
click at [322, 47] on div at bounding box center [326, 157] width 653 height 315
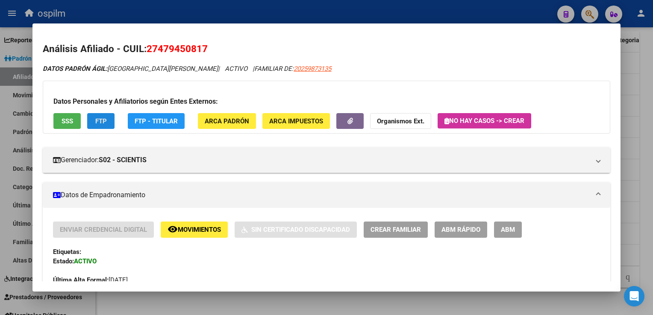
click at [100, 121] on span "FTP" at bounding box center [101, 122] width 12 height 8
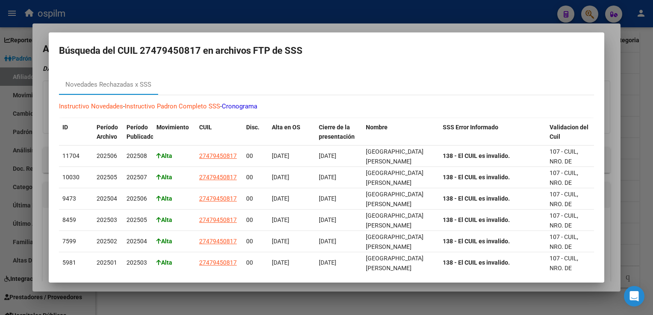
click at [270, 24] on div at bounding box center [326, 157] width 653 height 315
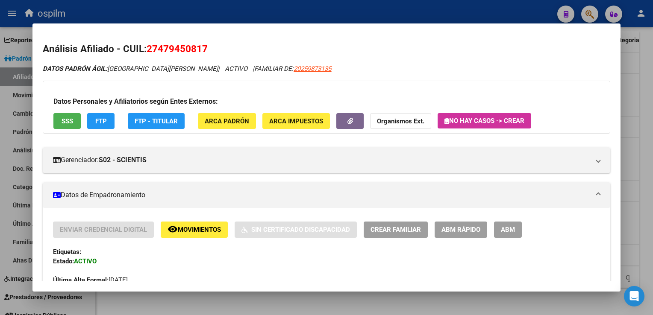
click at [218, 124] on span "ARCA Padrón" at bounding box center [227, 122] width 44 height 8
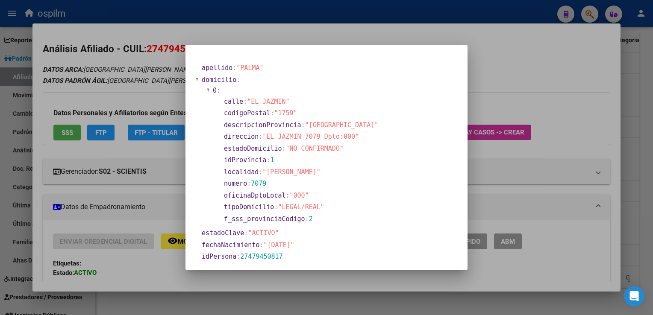
click at [498, 54] on div at bounding box center [326, 157] width 653 height 315
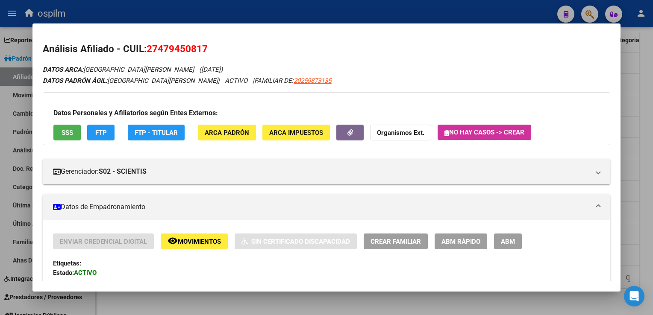
drag, startPoint x: 218, startPoint y: 45, endPoint x: 146, endPoint y: 50, distance: 72.4
click at [146, 50] on h2 "Análisis Afiliado - CUIL: 27479450817" at bounding box center [326, 49] width 567 height 15
copy h2 "27479450817"
click at [183, 243] on span "Movimientos" at bounding box center [199, 242] width 43 height 8
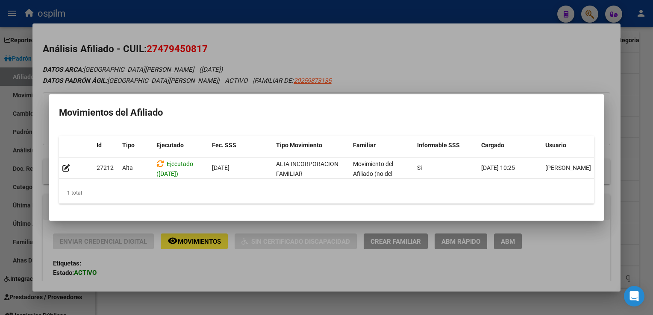
click at [380, 48] on div at bounding box center [326, 157] width 653 height 315
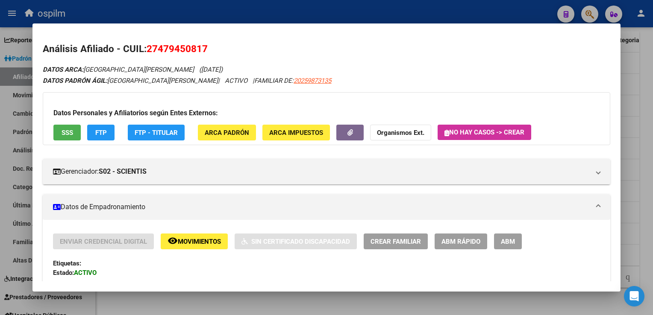
click at [647, 118] on div at bounding box center [326, 157] width 653 height 315
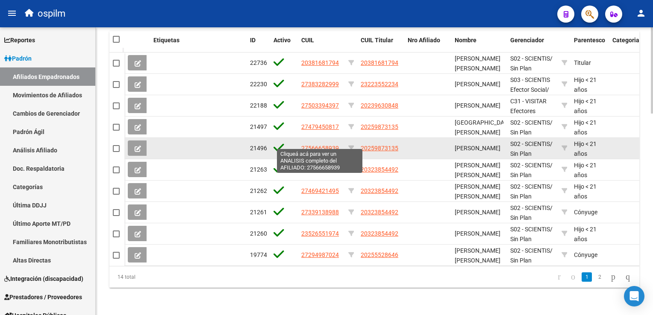
scroll to position [276, 0]
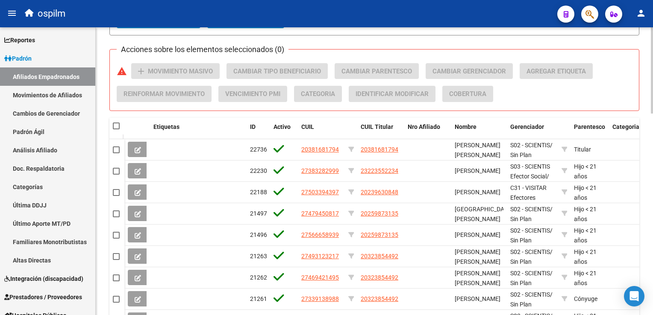
click at [115, 127] on span at bounding box center [116, 126] width 7 height 7
click at [116, 130] on input "checkbox" at bounding box center [116, 130] width 0 height 0
checkbox input "true"
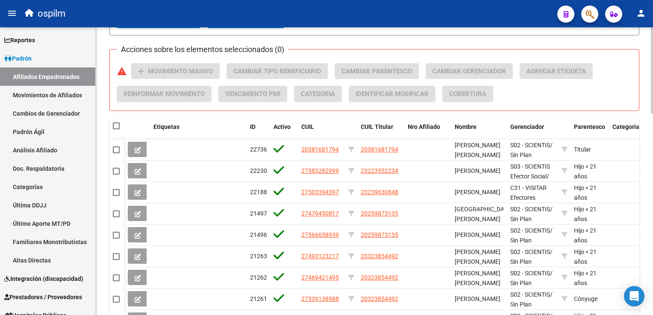
checkbox input "true"
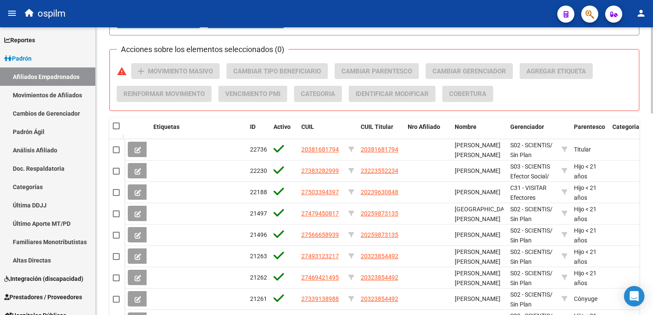
checkbox input "true"
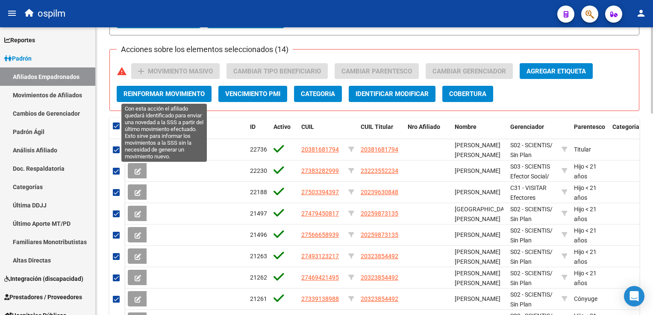
click at [190, 86] on button "Reinformar Movimiento" at bounding box center [164, 94] width 95 height 16
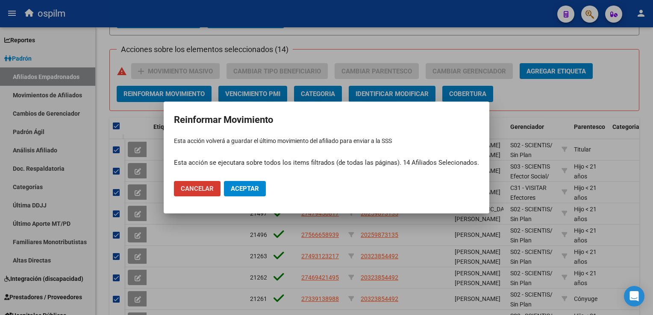
click at [242, 188] on span "Aceptar" at bounding box center [245, 189] width 28 height 8
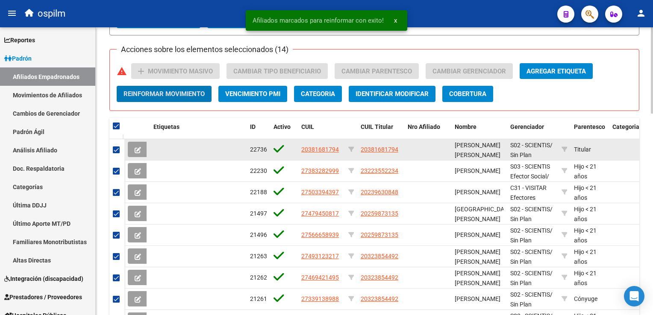
scroll to position [675, 0]
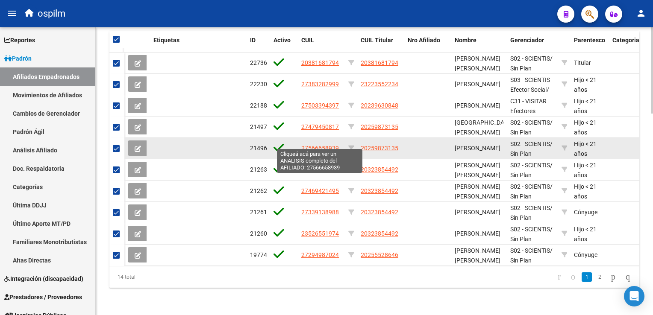
click at [328, 145] on span "27566658939" at bounding box center [320, 148] width 38 height 7
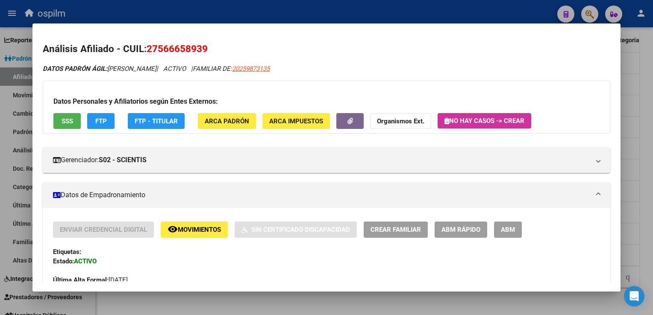
click at [204, 125] on button "ARCA Padrón" at bounding box center [227, 121] width 58 height 16
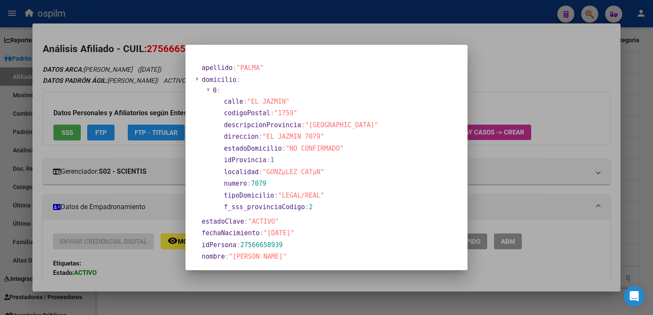
click at [540, 40] on div at bounding box center [326, 157] width 653 height 315
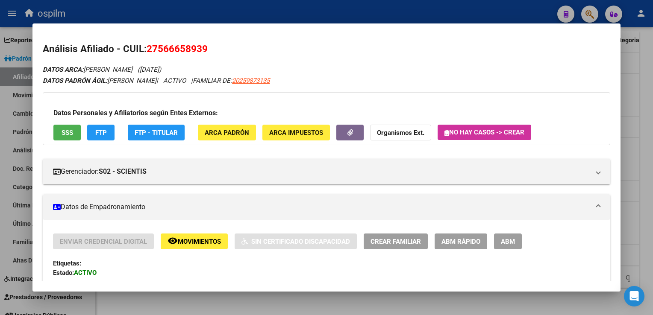
click at [181, 240] on span "Movimientos" at bounding box center [199, 242] width 43 height 8
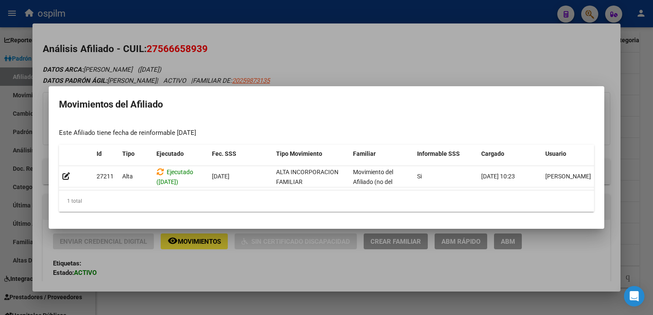
click at [440, 59] on div at bounding box center [326, 157] width 653 height 315
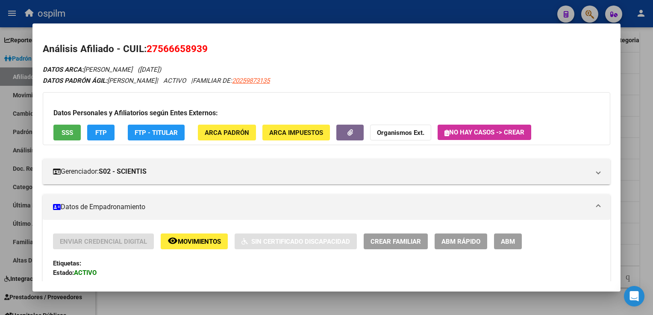
click at [645, 124] on div at bounding box center [326, 157] width 653 height 315
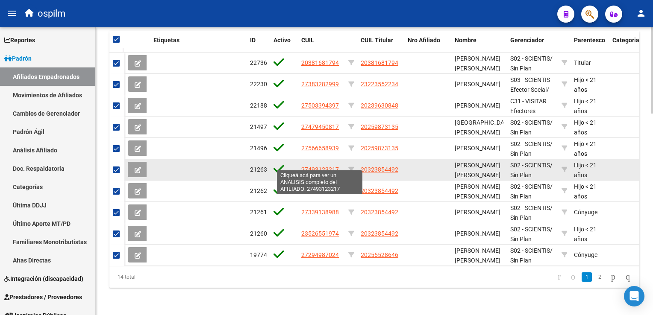
click at [318, 166] on span "27493123217" at bounding box center [320, 169] width 38 height 7
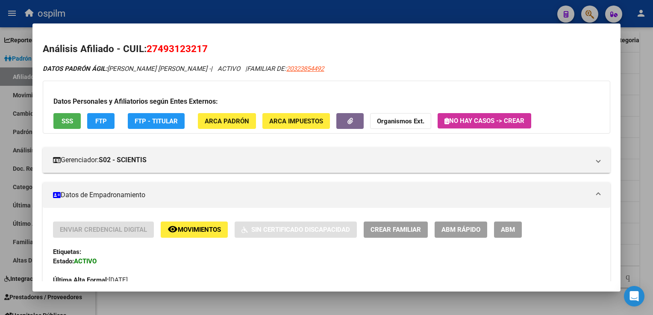
drag, startPoint x: 218, startPoint y: 47, endPoint x: 148, endPoint y: 48, distance: 69.7
click at [148, 48] on h2 "Análisis Afiliado - CUIL: 27493123217" at bounding box center [326, 49] width 567 height 15
copy span "27493123217"
click at [231, 124] on span "ARCA Padrón" at bounding box center [227, 122] width 44 height 8
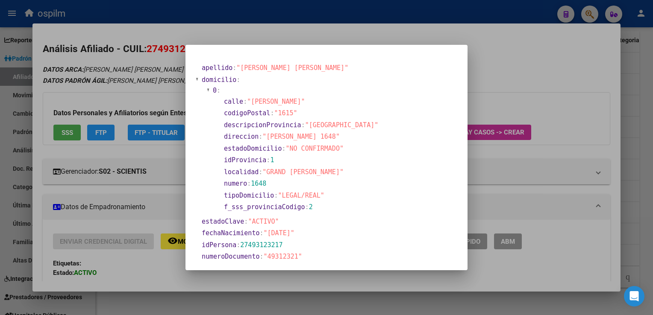
click at [505, 50] on div at bounding box center [326, 157] width 653 height 315
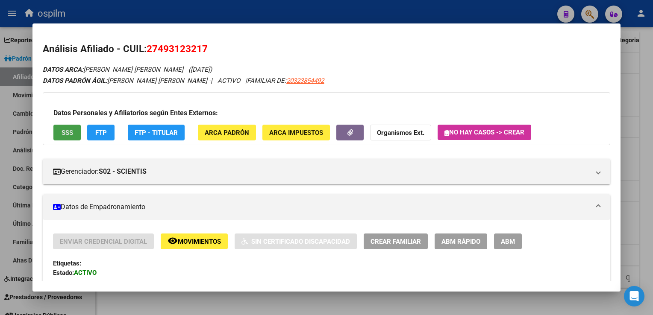
click at [68, 137] on span "SSS" at bounding box center [68, 133] width 12 height 8
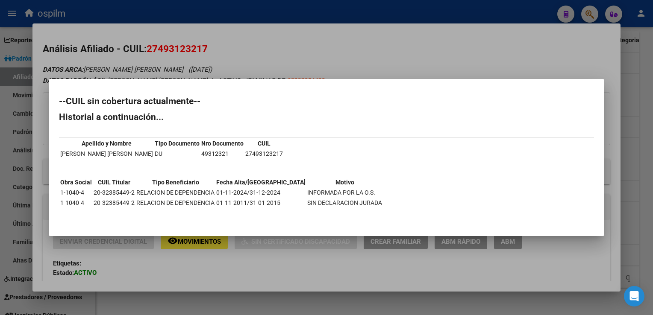
click at [258, 58] on div at bounding box center [326, 157] width 653 height 315
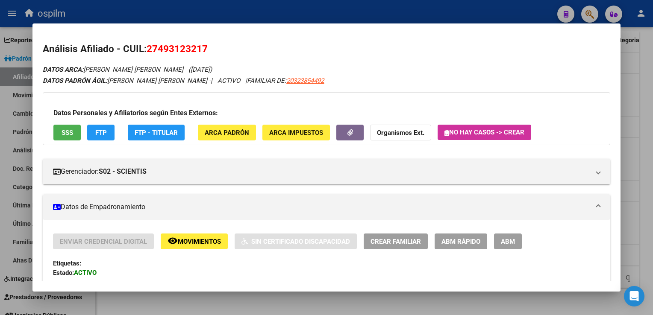
click at [646, 69] on div at bounding box center [326, 157] width 653 height 315
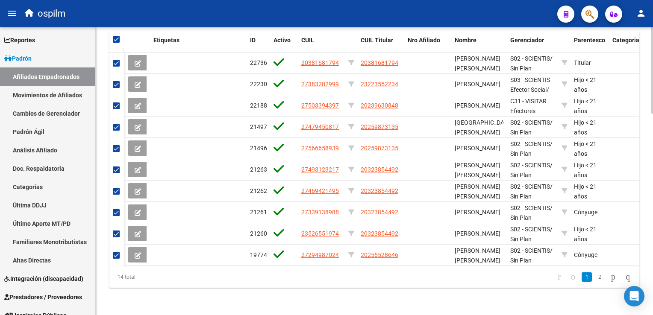
click at [653, 242] on html "menu ospilm person Firma Express Reportes Ingresos Devengados Análisis Históric…" at bounding box center [326, 157] width 653 height 315
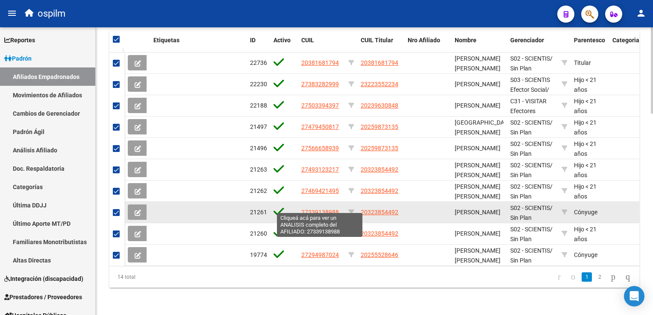
click at [308, 209] on span "27339138988" at bounding box center [320, 212] width 38 height 7
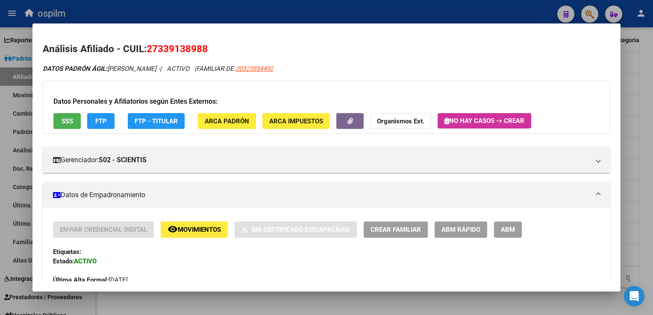
click at [220, 120] on span "ARCA Padrón" at bounding box center [227, 122] width 44 height 8
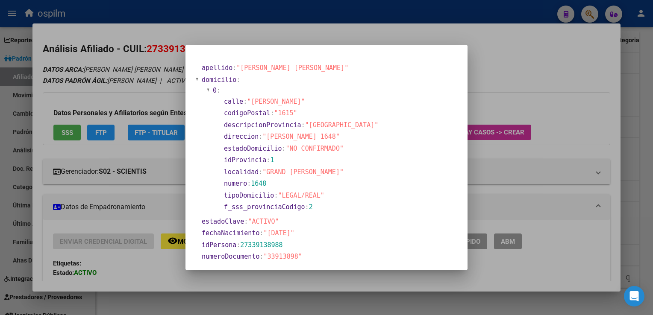
click at [356, 32] on div at bounding box center [326, 157] width 653 height 315
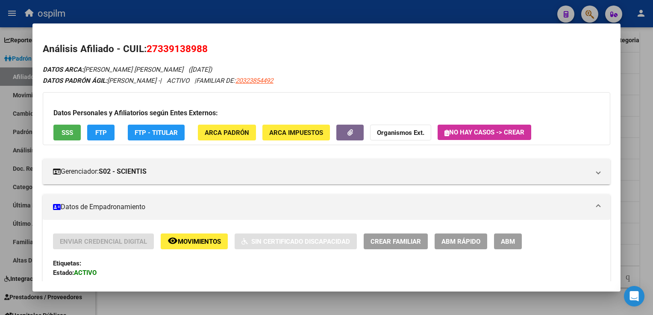
click at [66, 131] on span "SSS" at bounding box center [68, 133] width 12 height 8
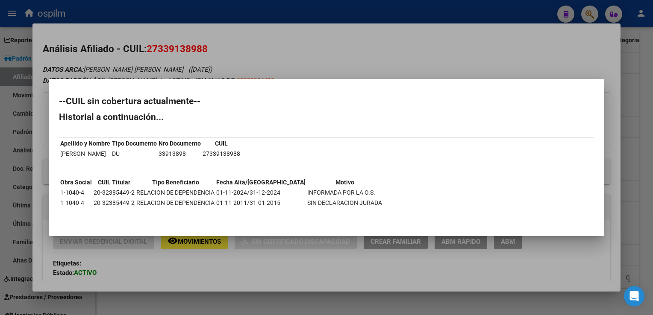
click at [272, 53] on div at bounding box center [326, 157] width 653 height 315
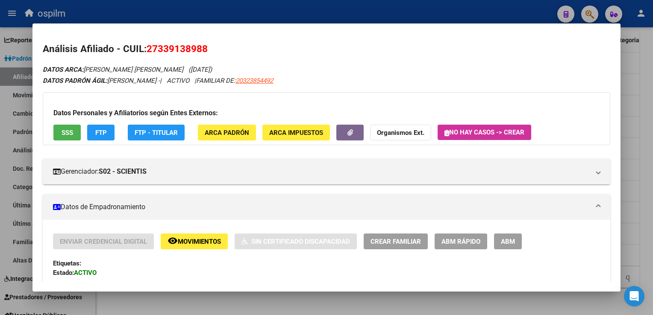
click at [651, 97] on div at bounding box center [326, 157] width 653 height 315
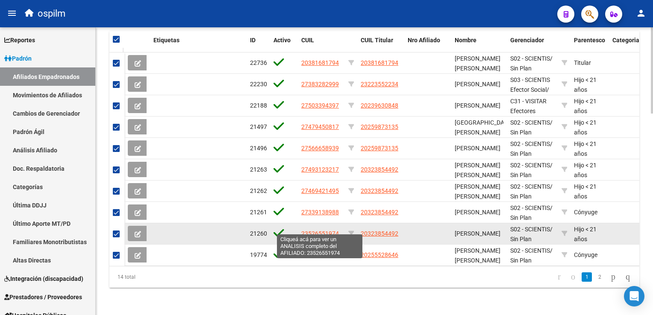
click at [311, 230] on span "23526551974" at bounding box center [320, 233] width 38 height 7
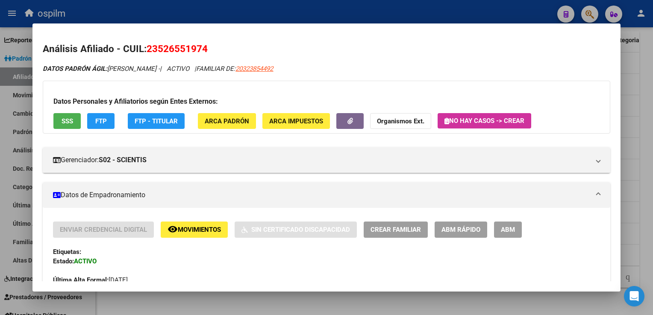
click at [60, 118] on button "SSS" at bounding box center [66, 121] width 27 height 16
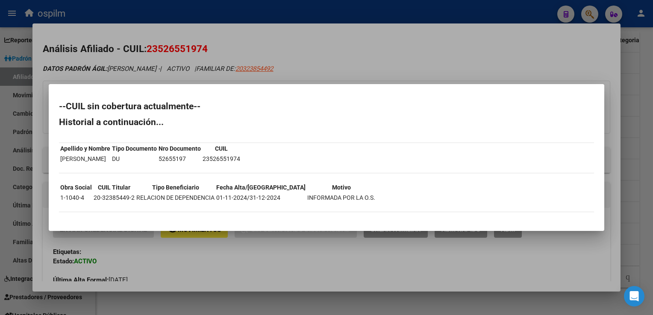
click at [276, 46] on div at bounding box center [326, 157] width 653 height 315
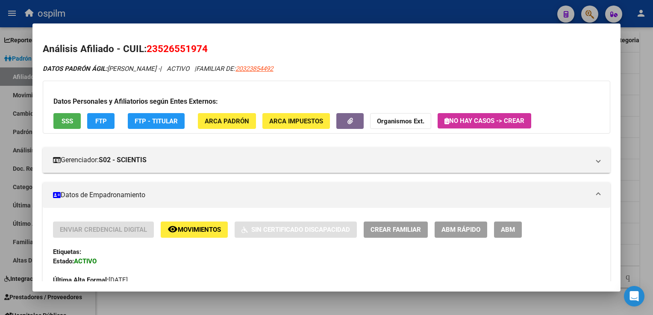
click at [94, 122] on button "FTP" at bounding box center [100, 121] width 27 height 16
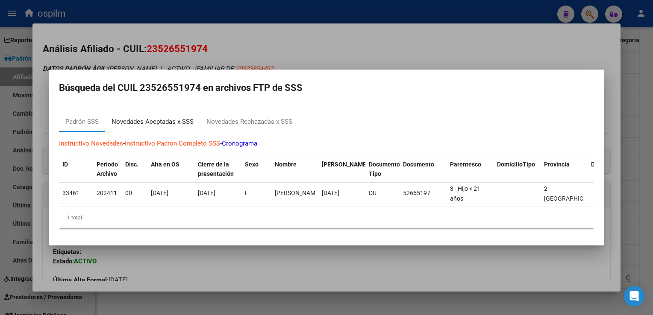
click at [163, 121] on div "Novedades Aceptadas x SSS" at bounding box center [153, 122] width 82 height 10
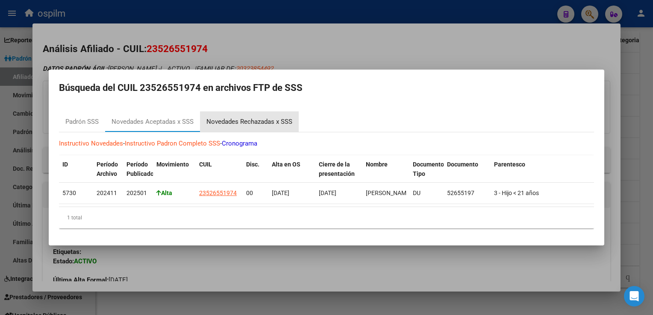
click at [258, 119] on div "Novedades Rechazadas x SSS" at bounding box center [249, 122] width 86 height 10
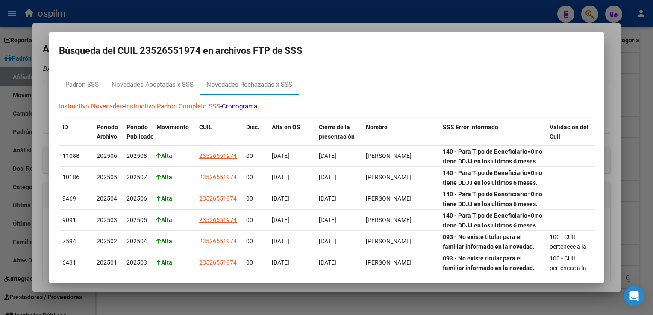
drag, startPoint x: 370, startPoint y: 27, endPoint x: 364, endPoint y: 29, distance: 7.1
click at [369, 27] on div at bounding box center [326, 157] width 653 height 315
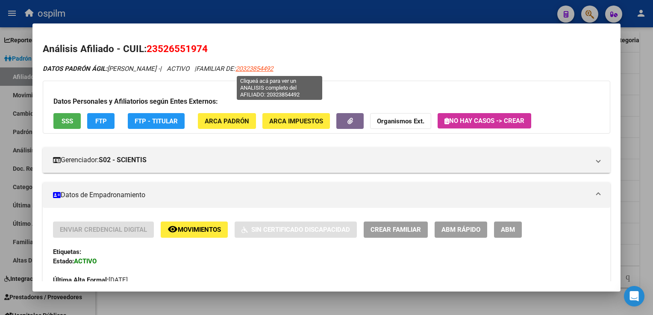
click at [273, 70] on span "20323854492" at bounding box center [255, 69] width 38 height 8
type textarea "20323854492"
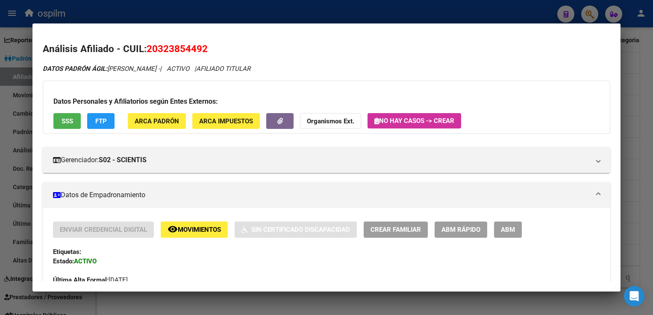
click at [102, 118] on span "FTP" at bounding box center [101, 122] width 12 height 8
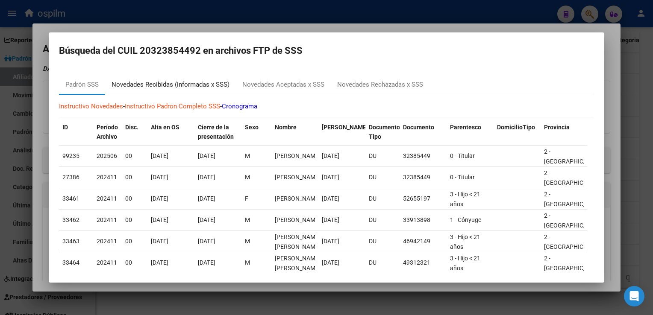
click at [154, 85] on div "Novedades Recibidas (informadas x SSS)" at bounding box center [171, 85] width 118 height 10
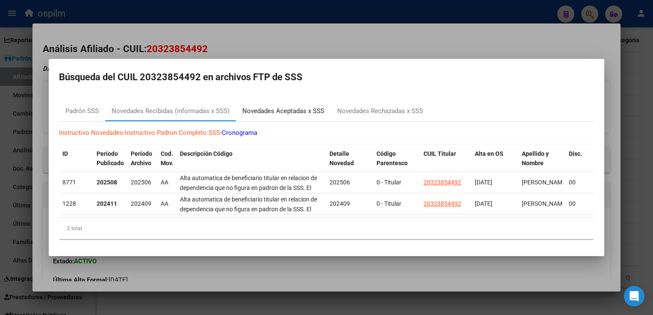
click at [285, 107] on div "Novedades Aceptadas x SSS" at bounding box center [283, 111] width 82 height 10
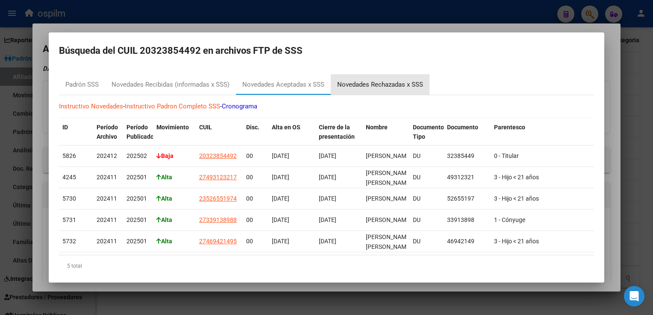
click at [393, 88] on div "Novedades Rechazadas x SSS" at bounding box center [380, 85] width 86 height 10
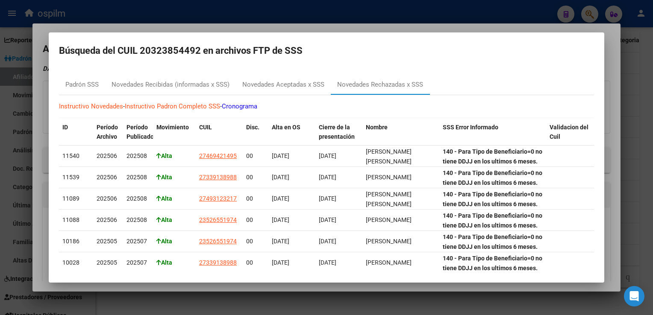
click at [224, 25] on div at bounding box center [326, 157] width 653 height 315
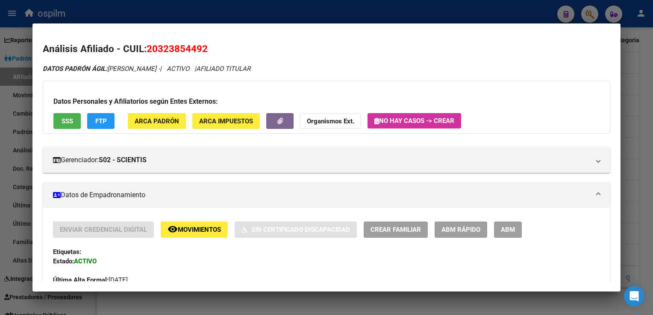
scroll to position [565, 0]
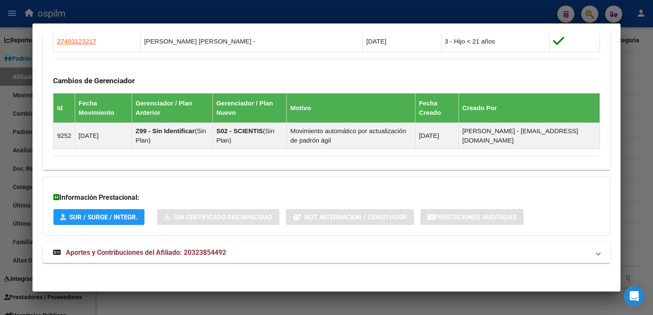
click at [131, 253] on span "Aportes y Contribuciones del Afiliado: 20323854492" at bounding box center [146, 253] width 160 height 8
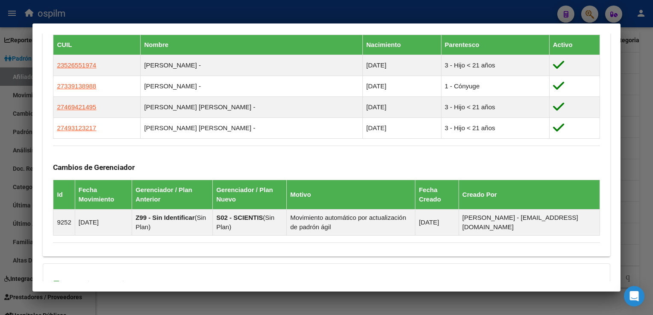
scroll to position [79, 0]
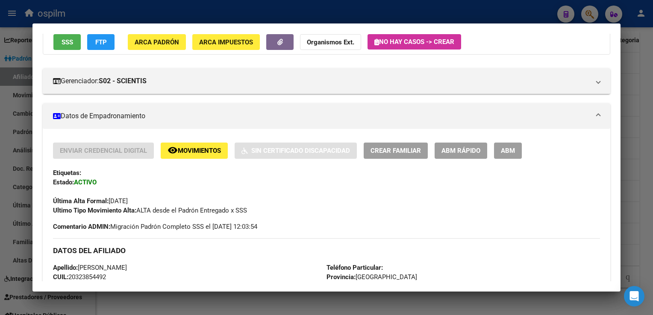
click at [65, 43] on span "SSS" at bounding box center [68, 42] width 12 height 8
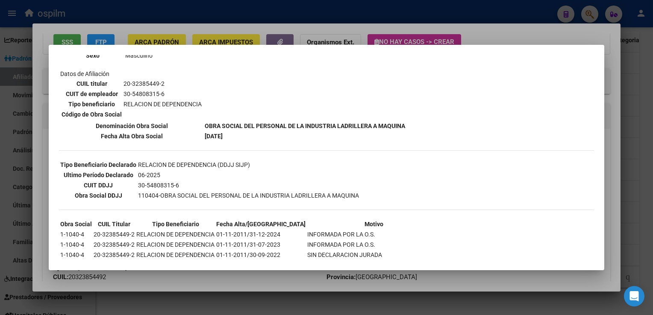
scroll to position [127, 0]
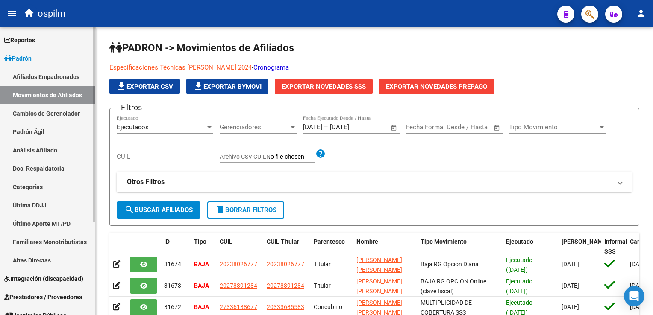
click at [50, 71] on link "Afiliados Empadronados" at bounding box center [47, 77] width 95 height 18
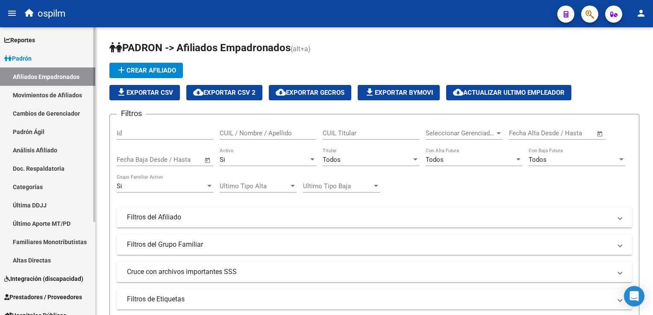
click at [47, 94] on link "Movimientos de Afiliados" at bounding box center [47, 95] width 95 height 18
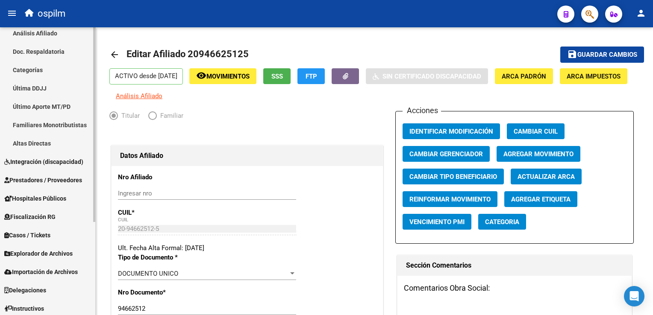
scroll to position [138, 0]
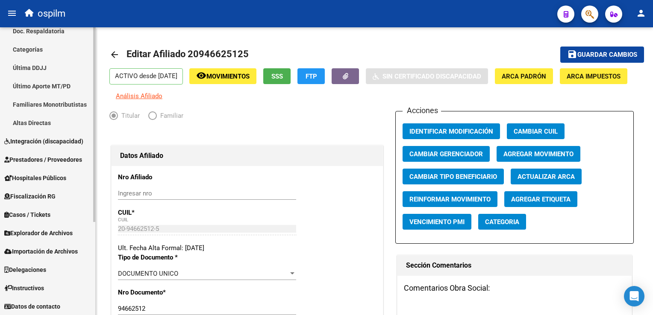
click at [85, 174] on div "Firma Express Reportes Ingresos Devengados Análisis Histórico Detalles Transfer…" at bounding box center [48, 103] width 97 height 426
click at [30, 284] on span "Instructivos" at bounding box center [24, 288] width 40 height 9
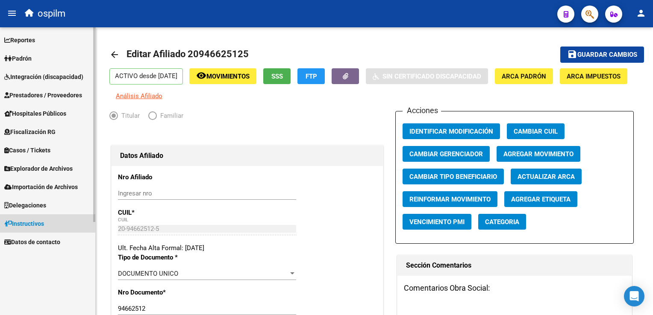
scroll to position [0, 0]
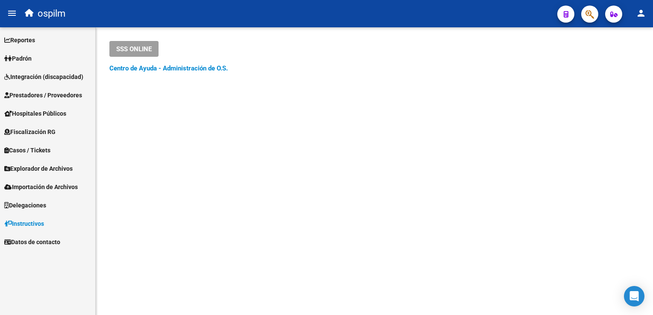
click at [155, 67] on link "Centro de Ayuda - Administración de O.S." at bounding box center [168, 69] width 118 height 8
click at [21, 205] on span "Delegaciones" at bounding box center [25, 205] width 42 height 9
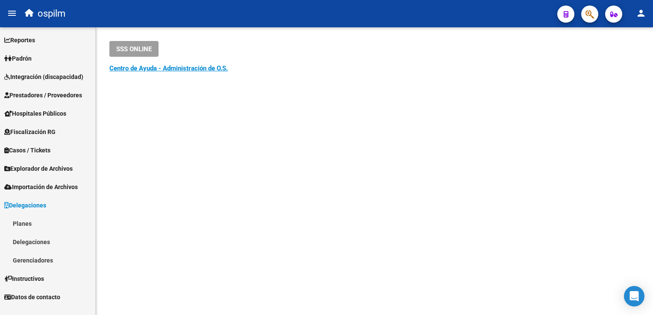
click at [48, 110] on span "Hospitales Públicos" at bounding box center [35, 113] width 62 height 9
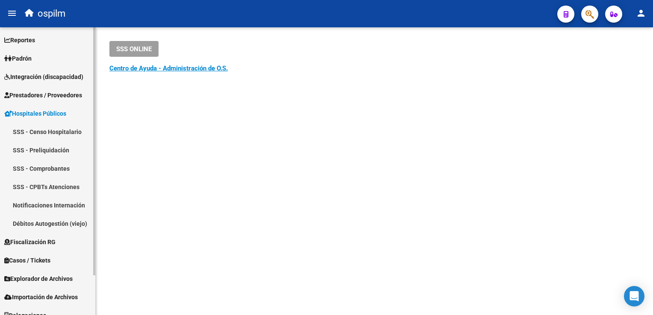
click at [39, 151] on link "SSS - Preliquidación" at bounding box center [47, 150] width 95 height 18
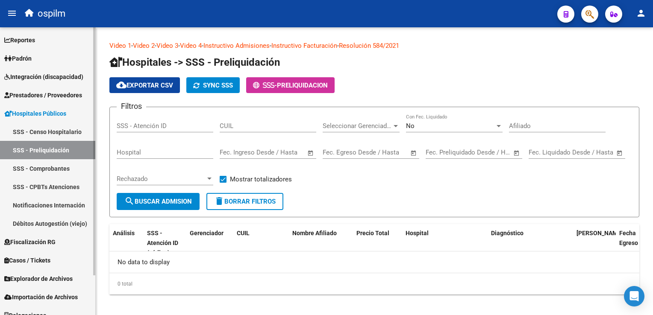
click at [39, 164] on link "SSS - Comprobantes" at bounding box center [47, 168] width 95 height 18
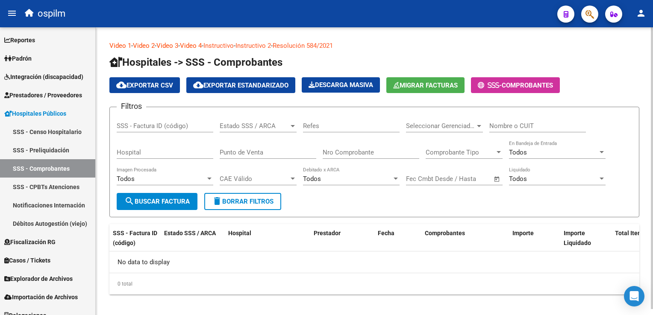
click at [159, 201] on span "search Buscar Factura" at bounding box center [156, 202] width 65 height 8
click at [526, 84] on span "COMPROBANTES" at bounding box center [527, 86] width 51 height 8
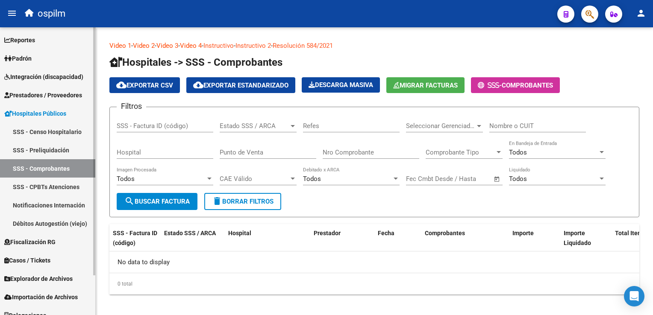
click at [48, 144] on link "SSS - Preliquidación" at bounding box center [47, 150] width 95 height 18
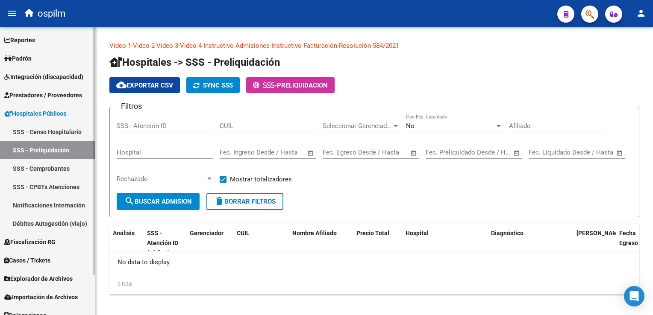
click at [36, 54] on link "Padrón" at bounding box center [47, 58] width 95 height 18
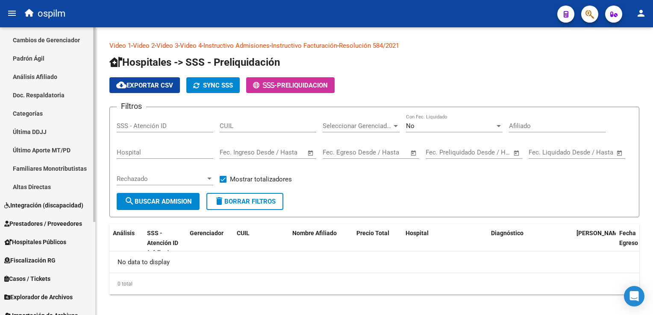
scroll to position [76, 0]
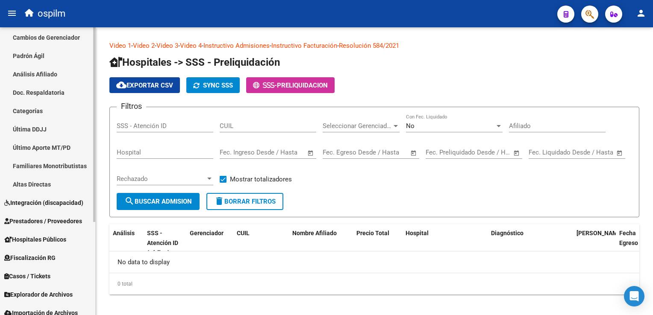
click at [95, 130] on mat-sidenav "Firma Express Reportes Ingresos Devengados Análisis Histórico Detalles Transfer…" at bounding box center [48, 171] width 96 height 288
click at [27, 180] on link "Altas Directas" at bounding box center [47, 184] width 95 height 18
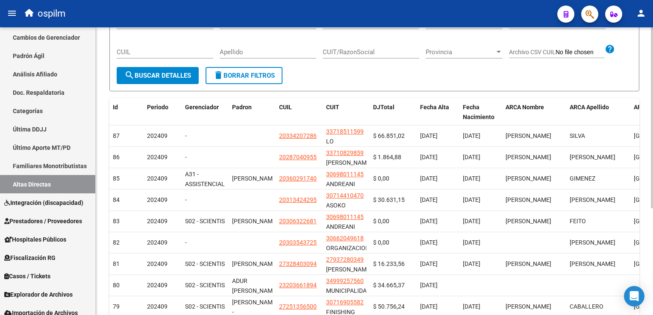
click at [653, 154] on html "menu ospilm person Firma Express Reportes Ingresos Devengados Análisis Históric…" at bounding box center [326, 157] width 653 height 315
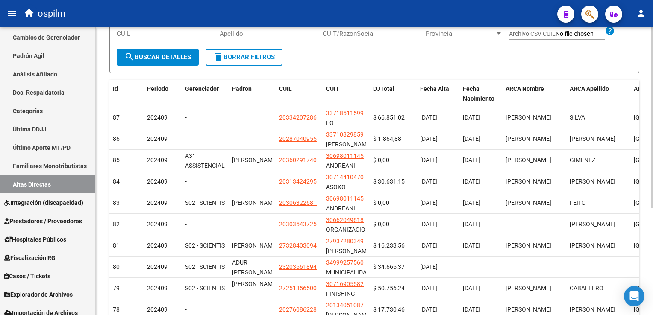
click at [653, 168] on html "menu ospilm person Firma Express Reportes Ingresos Devengados Análisis Históric…" at bounding box center [326, 157] width 653 height 315
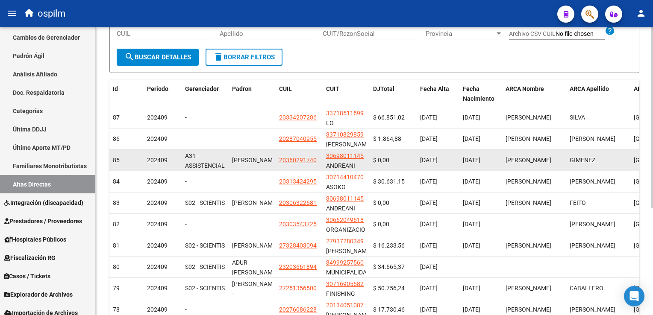
scroll to position [170, 0]
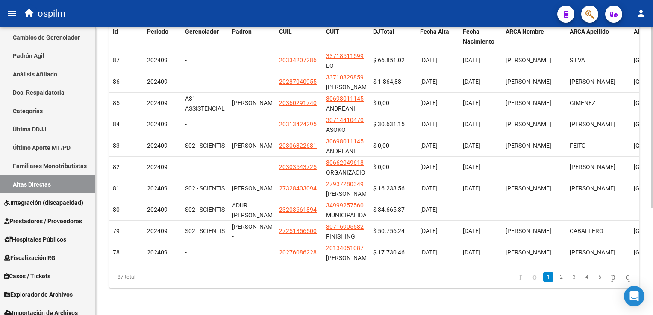
drag, startPoint x: 406, startPoint y: 266, endPoint x: 436, endPoint y: 266, distance: 30.4
click at [436, 266] on div "Id Periodo Gerenciador Padron CUIL CUIT DJTotal Fecha Alta Fecha Nacimiento ARC…" at bounding box center [374, 155] width 530 height 265
click at [556, 280] on link "2" at bounding box center [561, 277] width 10 height 9
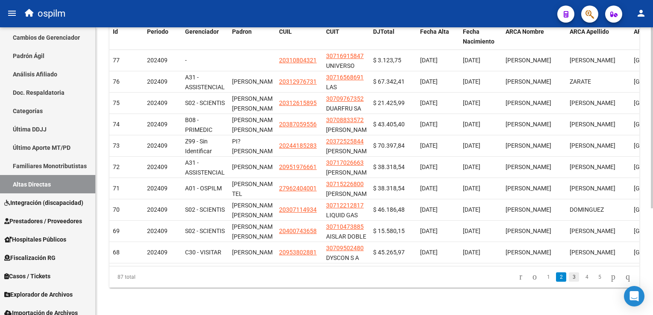
click at [569, 277] on link "3" at bounding box center [574, 277] width 10 height 9
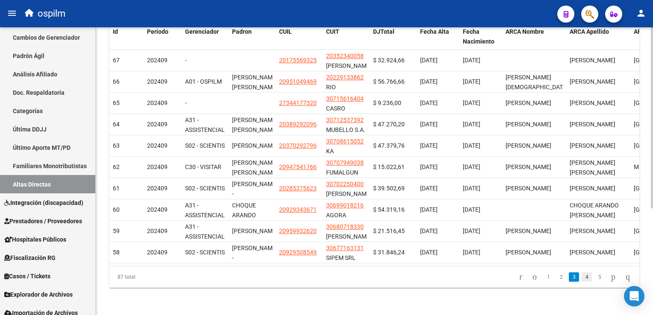
click at [582, 276] on link "4" at bounding box center [587, 277] width 10 height 9
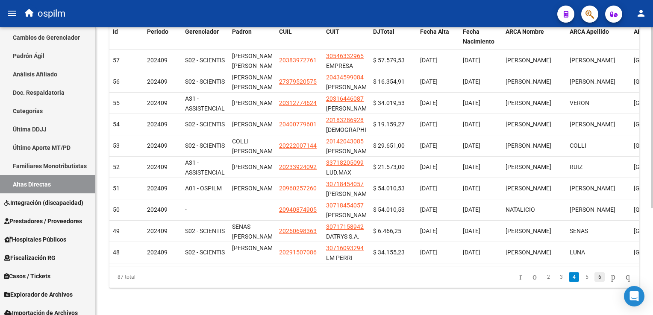
click at [595, 277] on link "6" at bounding box center [600, 277] width 10 height 9
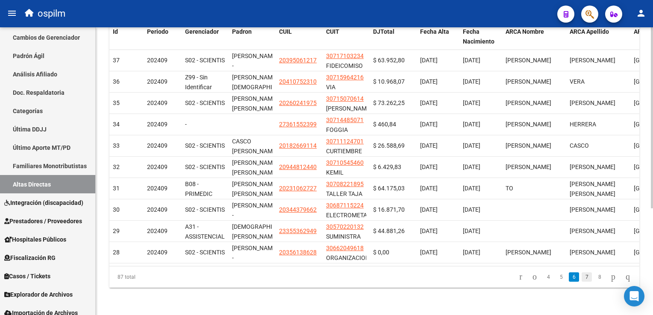
click at [582, 276] on link "7" at bounding box center [587, 277] width 10 height 9
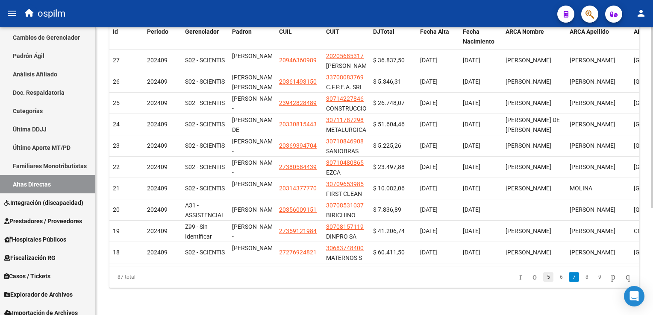
click at [543, 276] on link "5" at bounding box center [548, 277] width 10 height 9
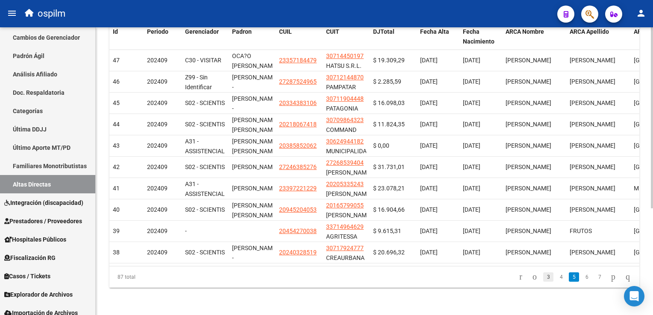
click at [543, 273] on link "3" at bounding box center [548, 277] width 10 height 9
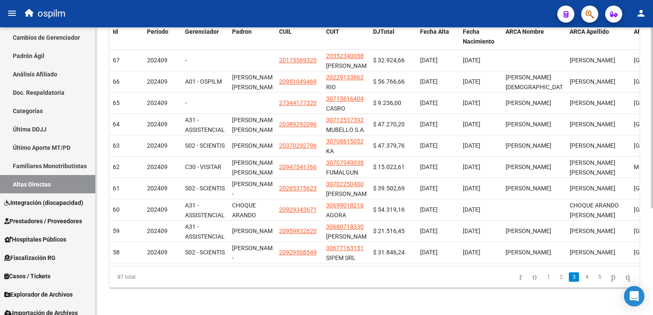
click at [543, 277] on link "1" at bounding box center [548, 277] width 10 height 9
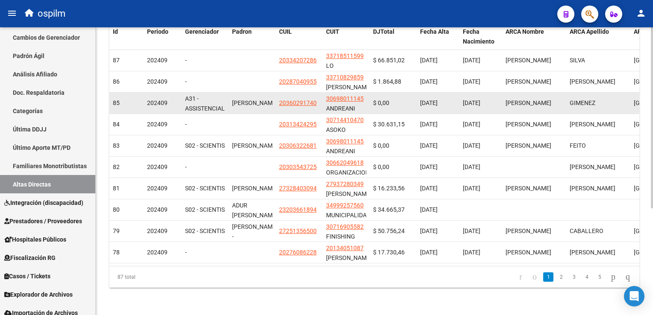
scroll to position [0, 0]
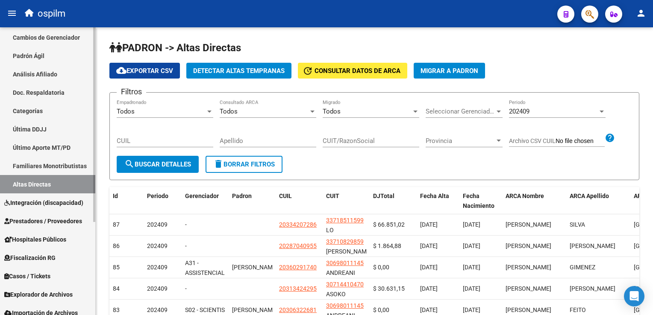
click at [55, 168] on link "Familiares Monotributistas" at bounding box center [47, 166] width 95 height 18
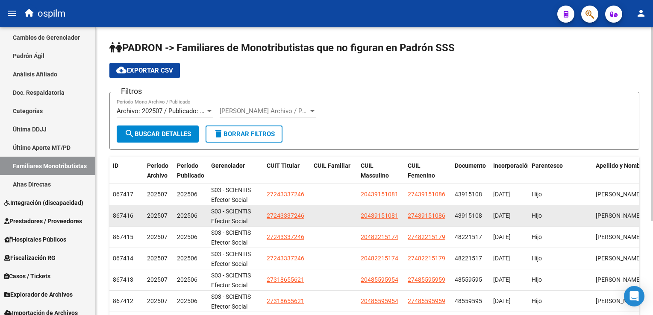
scroll to position [139, 0]
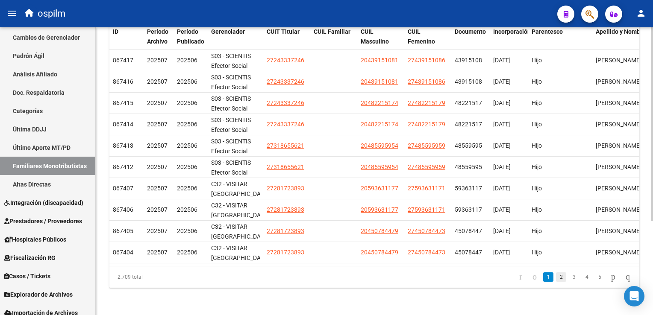
click at [556, 275] on link "2" at bounding box center [561, 277] width 10 height 9
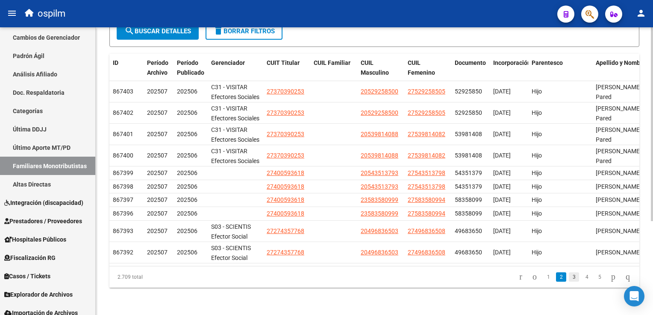
click at [569, 276] on link "3" at bounding box center [574, 277] width 10 height 9
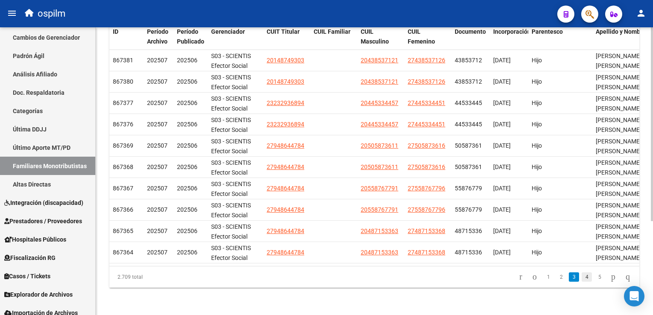
click at [582, 276] on link "4" at bounding box center [587, 277] width 10 height 9
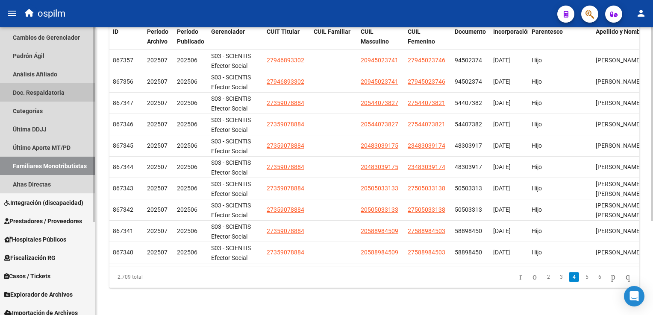
click at [25, 93] on link "Doc. Respaldatoria" at bounding box center [47, 92] width 95 height 18
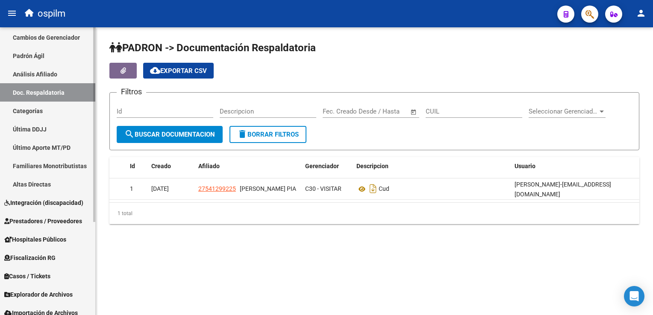
click at [32, 75] on link "Análisis Afiliado" at bounding box center [47, 74] width 95 height 18
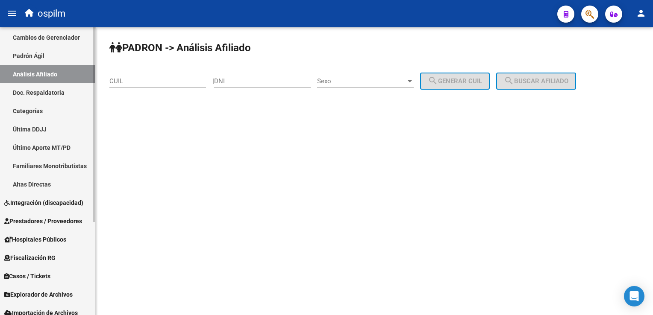
click at [33, 59] on link "Padrón Ágil" at bounding box center [47, 56] width 95 height 18
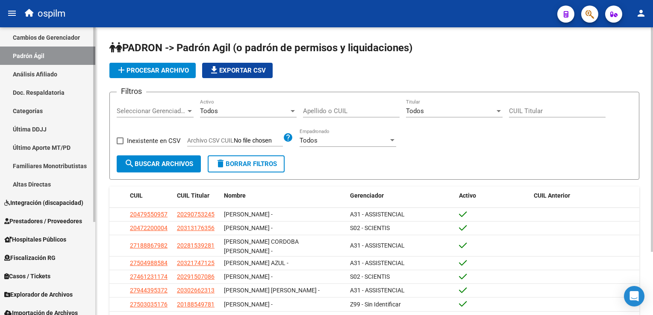
click at [24, 110] on link "Categorías" at bounding box center [47, 111] width 95 height 18
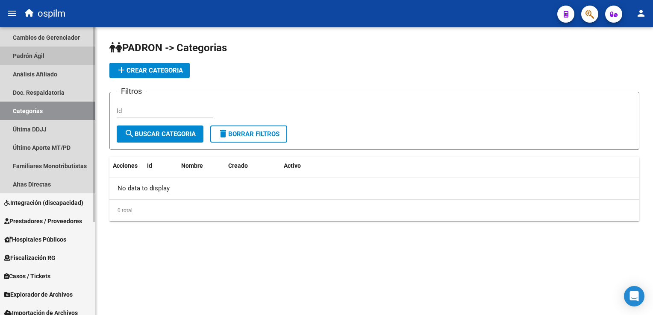
click at [18, 58] on link "Padrón Ágil" at bounding box center [47, 56] width 95 height 18
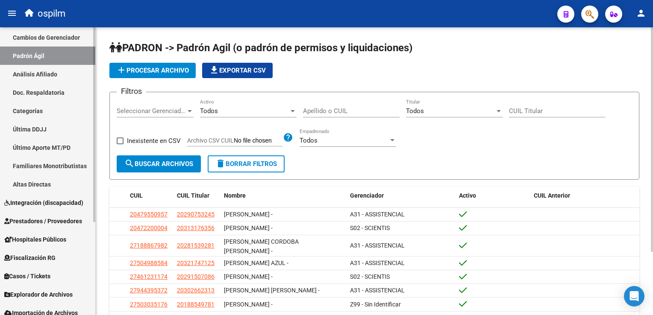
click at [19, 36] on link "Cambios de Gerenciador" at bounding box center [47, 37] width 95 height 18
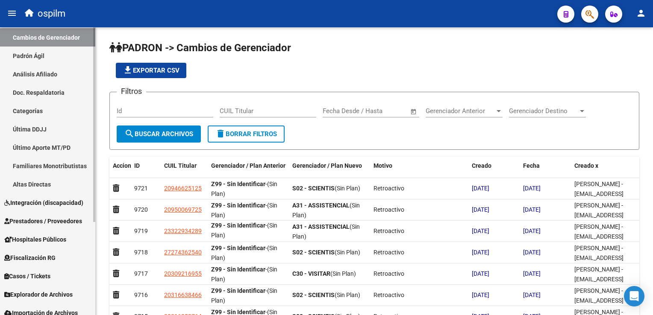
click at [32, 127] on link "Última DDJJ" at bounding box center [47, 129] width 95 height 18
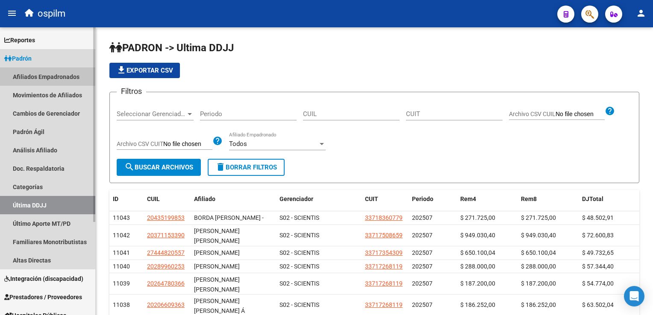
click at [30, 75] on link "Afiliados Empadronados" at bounding box center [47, 77] width 95 height 18
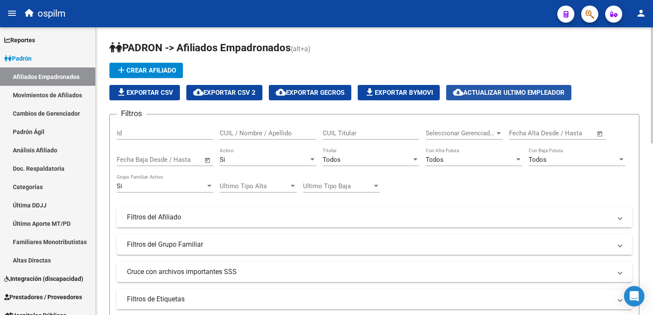
click at [494, 95] on span "cloud_download Actualizar ultimo Empleador" at bounding box center [509, 93] width 112 height 8
